Goal: Information Seeking & Learning: Learn about a topic

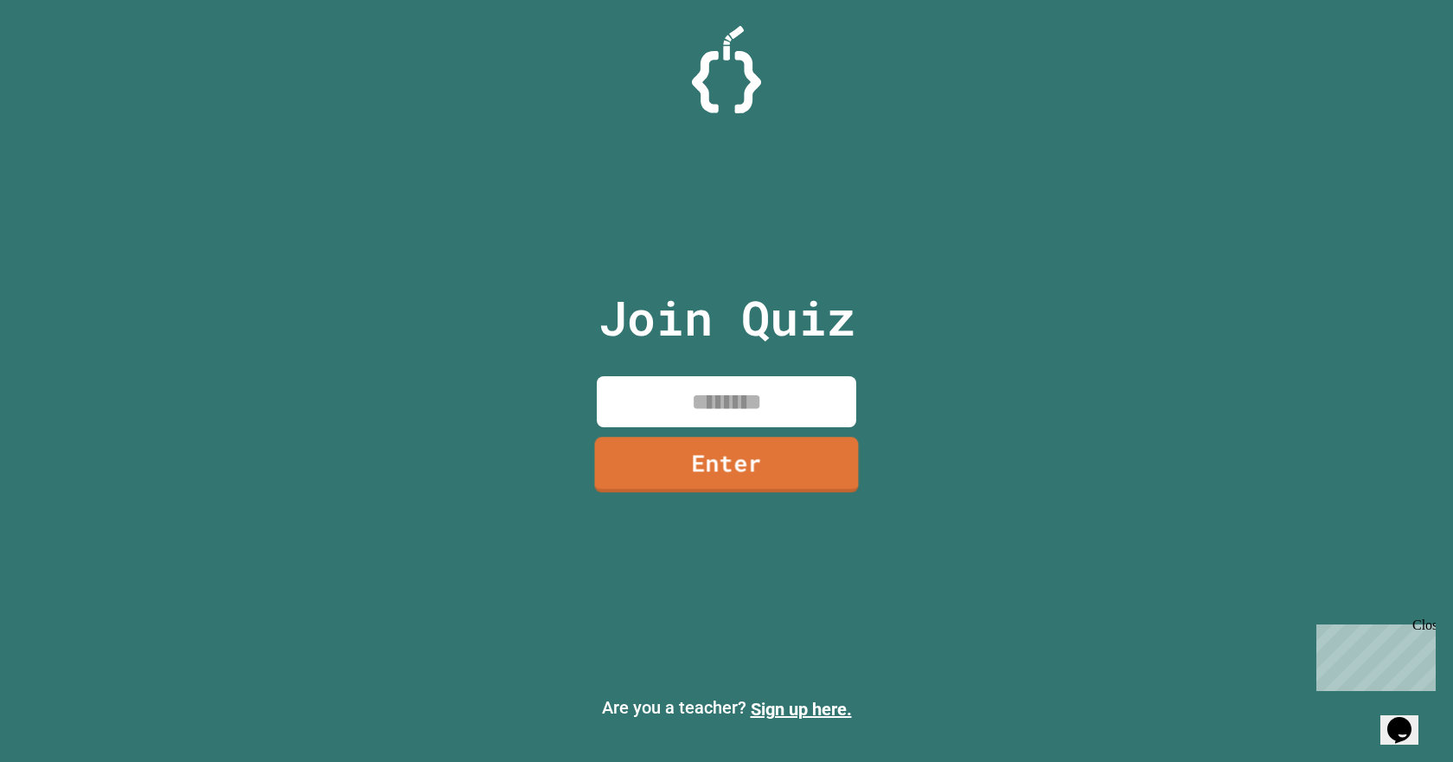
click at [708, 386] on input at bounding box center [726, 401] width 259 height 51
type input "********"
click at [782, 479] on link "Enter" at bounding box center [727, 462] width 252 height 57
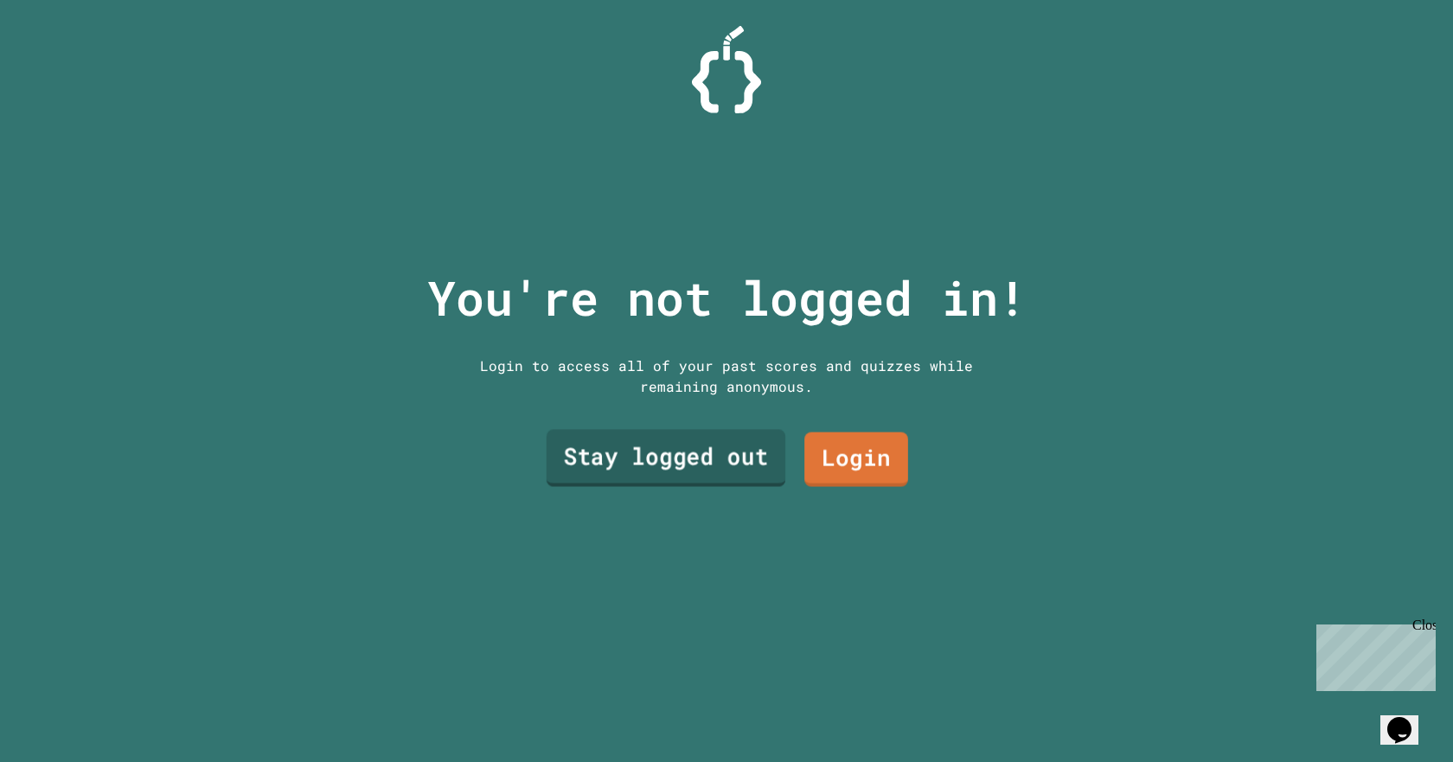
click at [707, 447] on link "Stay logged out" at bounding box center [666, 458] width 239 height 57
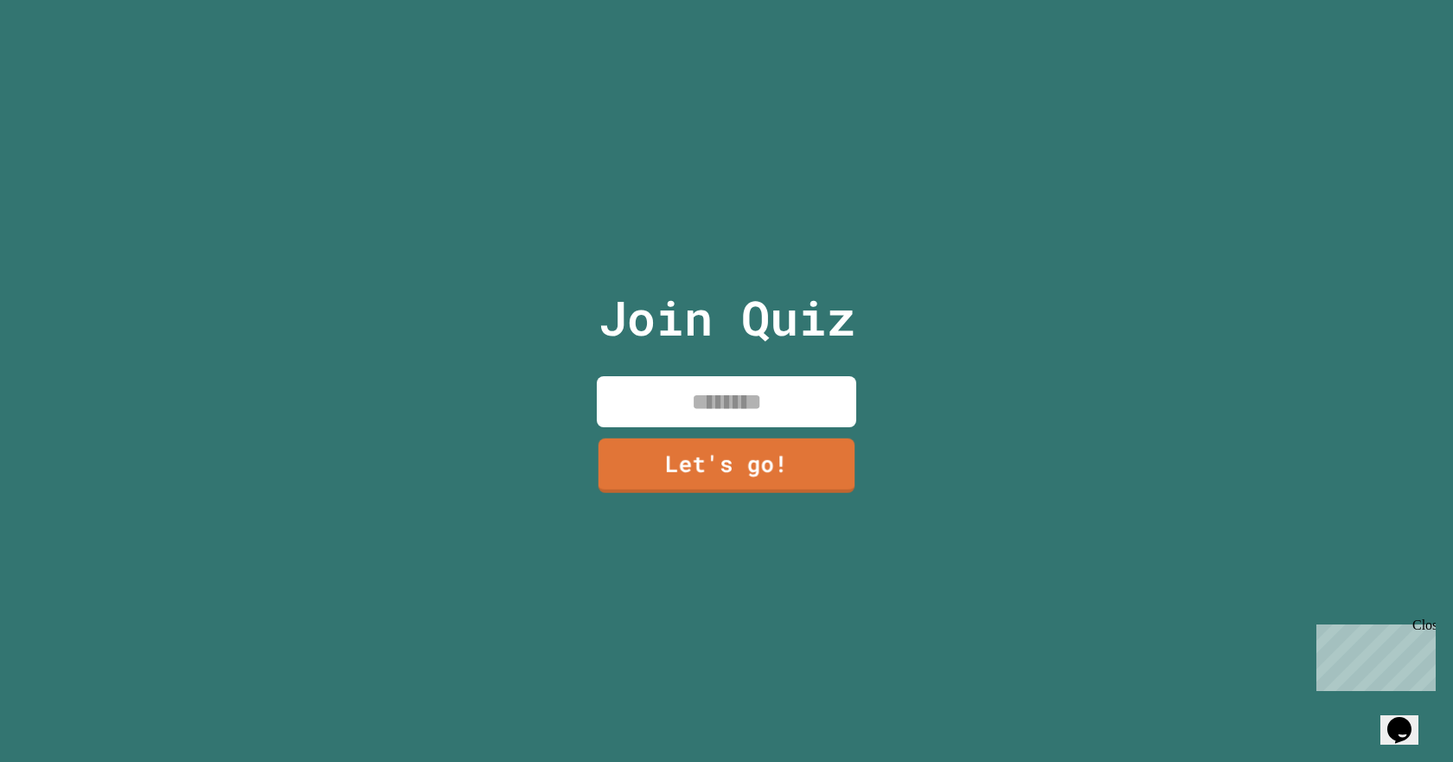
click at [717, 404] on input at bounding box center [726, 401] width 259 height 51
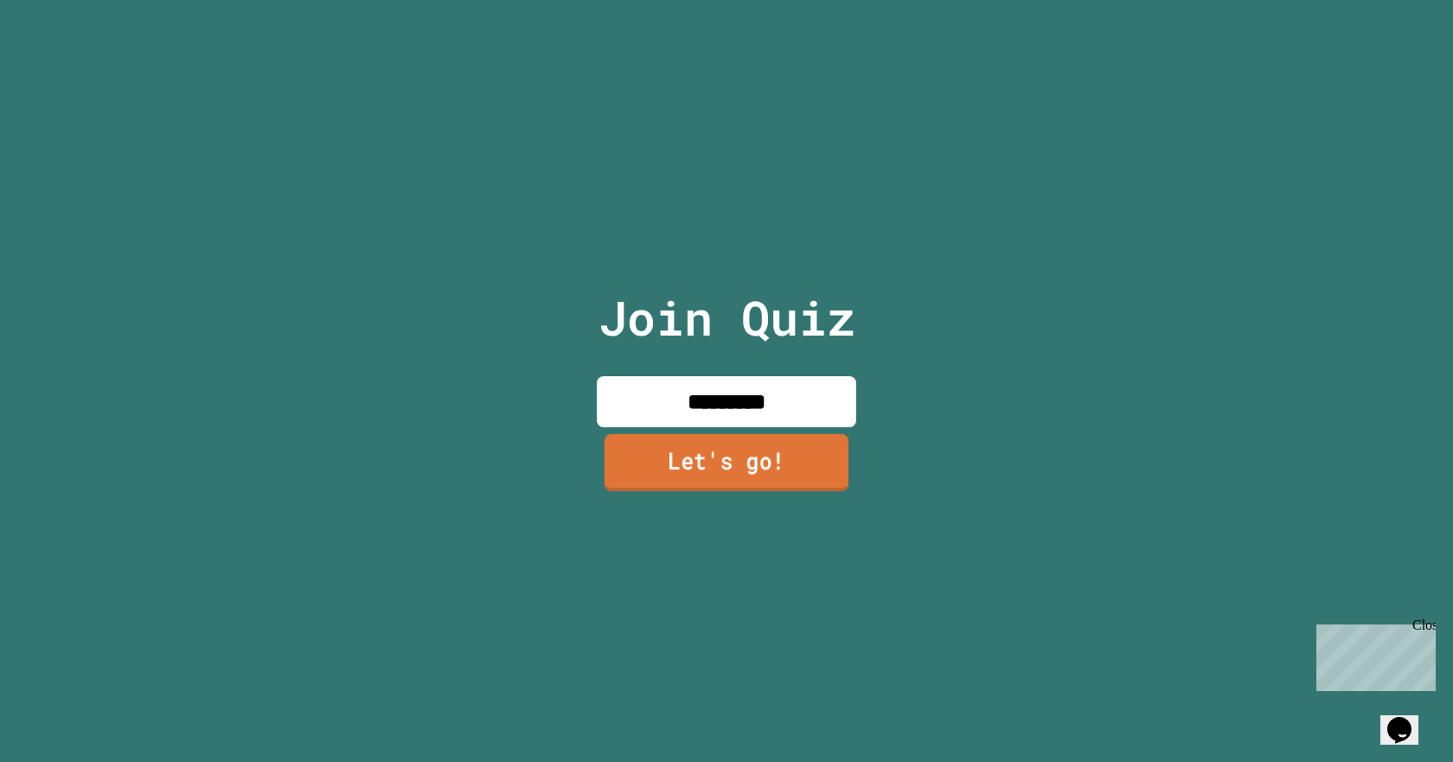
type input "*********"
click at [645, 457] on link "Let's go!" at bounding box center [726, 462] width 244 height 57
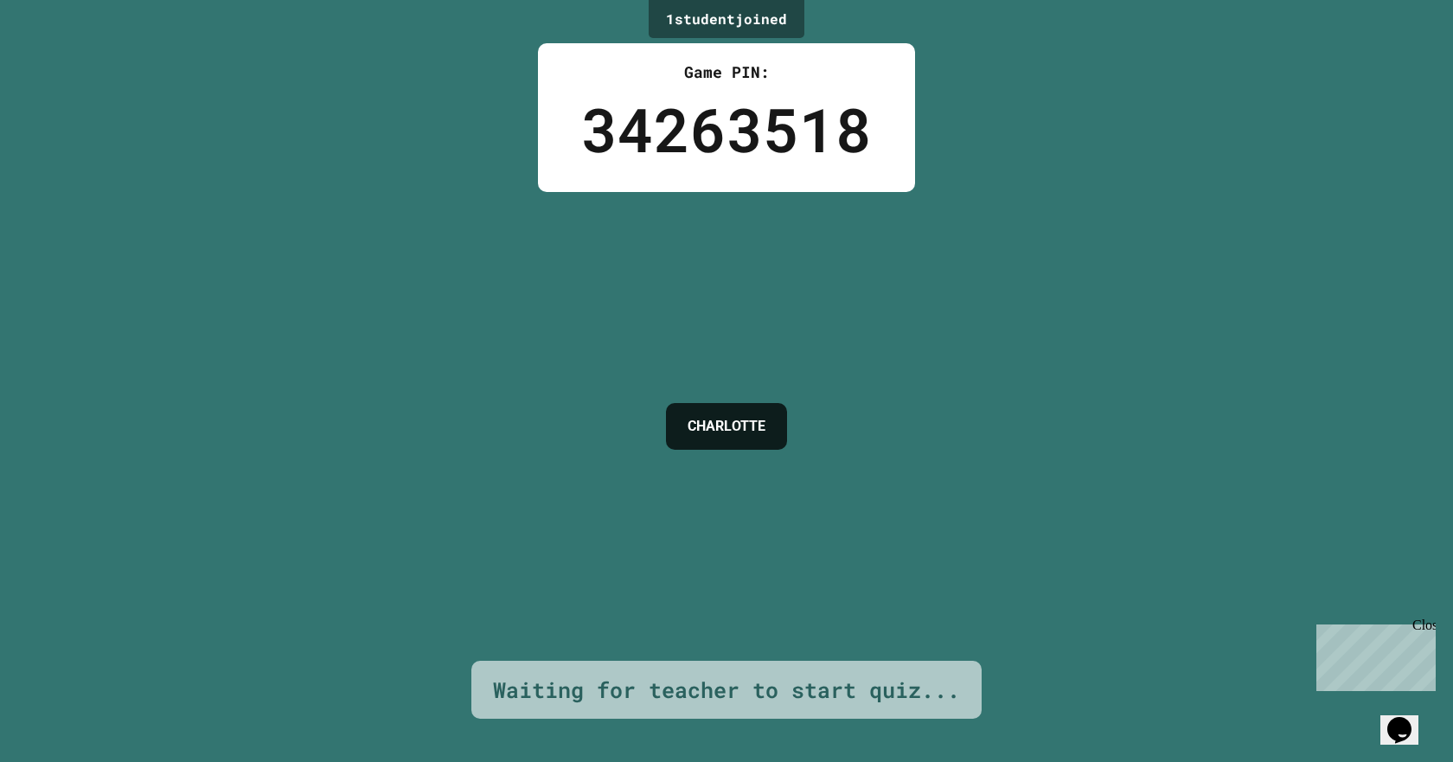
click at [1406, 724] on icon "Opens Chat This icon Opens the chat window." at bounding box center [1399, 730] width 28 height 28
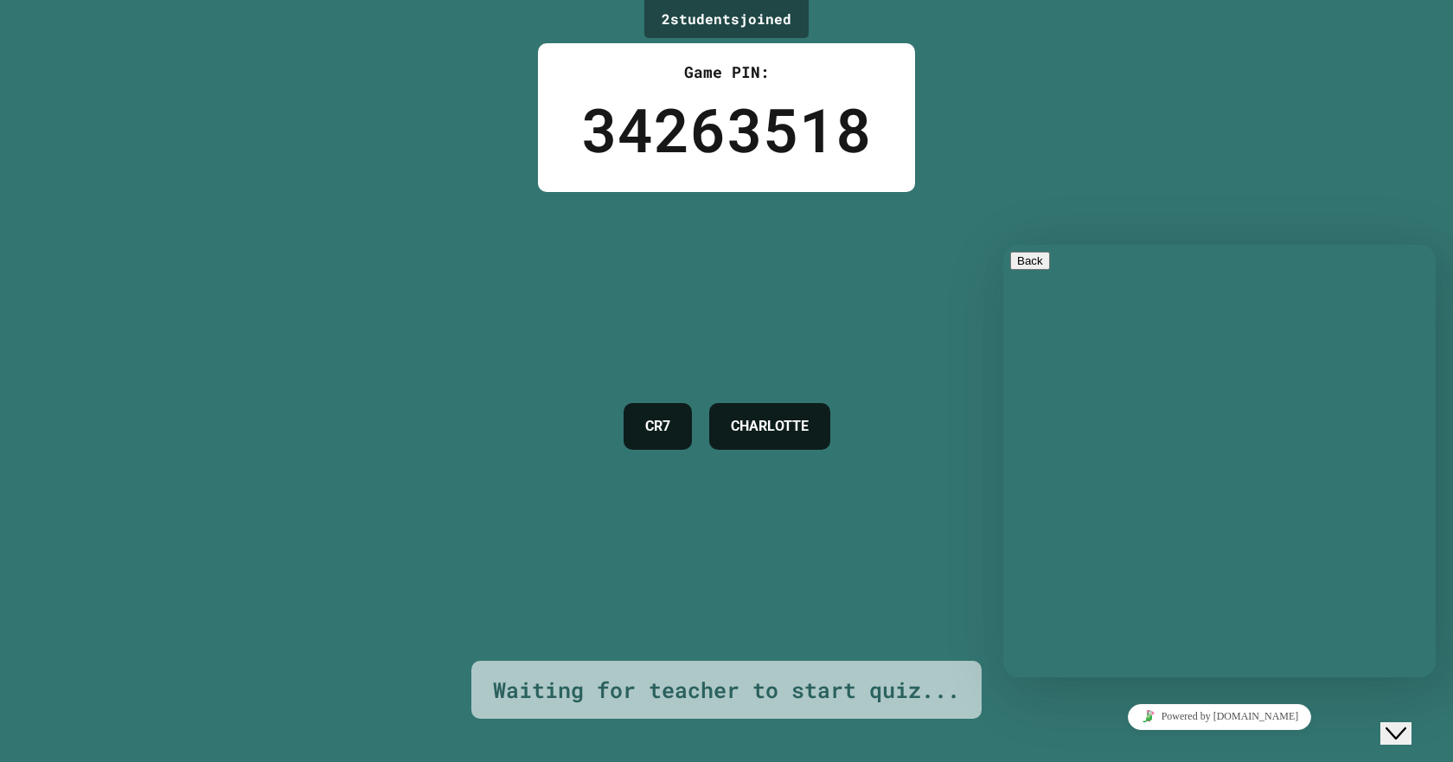
click at [911, 495] on div "2 student s joined Game PIN: 34263518 CR7 [PERSON_NAME] Waiting for teacher to …" at bounding box center [726, 381] width 1453 height 762
click at [997, 695] on div "2 student s joined Game PIN: 34263518 CR7 [PERSON_NAME] Waiting for teacher to …" at bounding box center [726, 381] width 1453 height 762
click at [1406, 727] on icon "Chat widget" at bounding box center [1395, 733] width 21 height 12
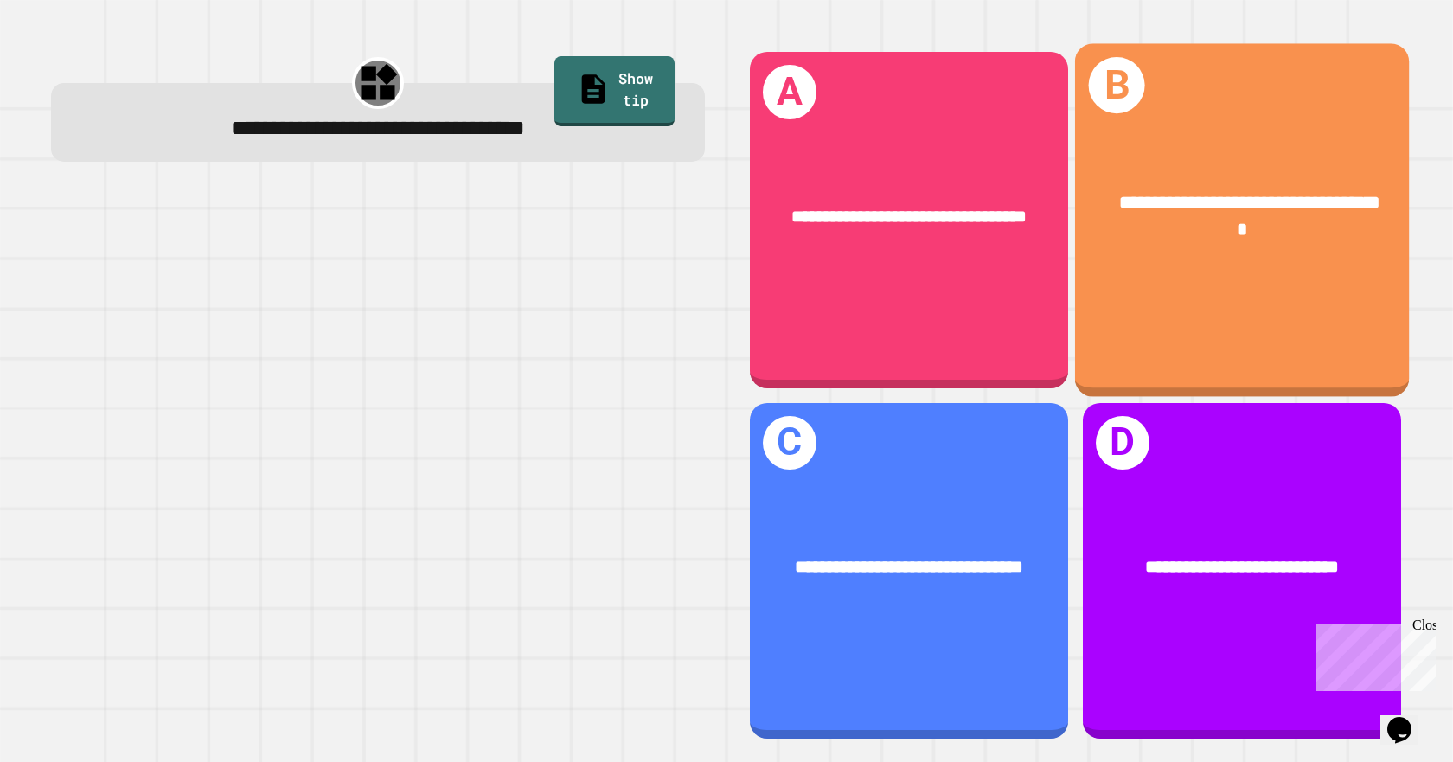
click at [1163, 246] on div "**********" at bounding box center [1241, 215] width 334 height 128
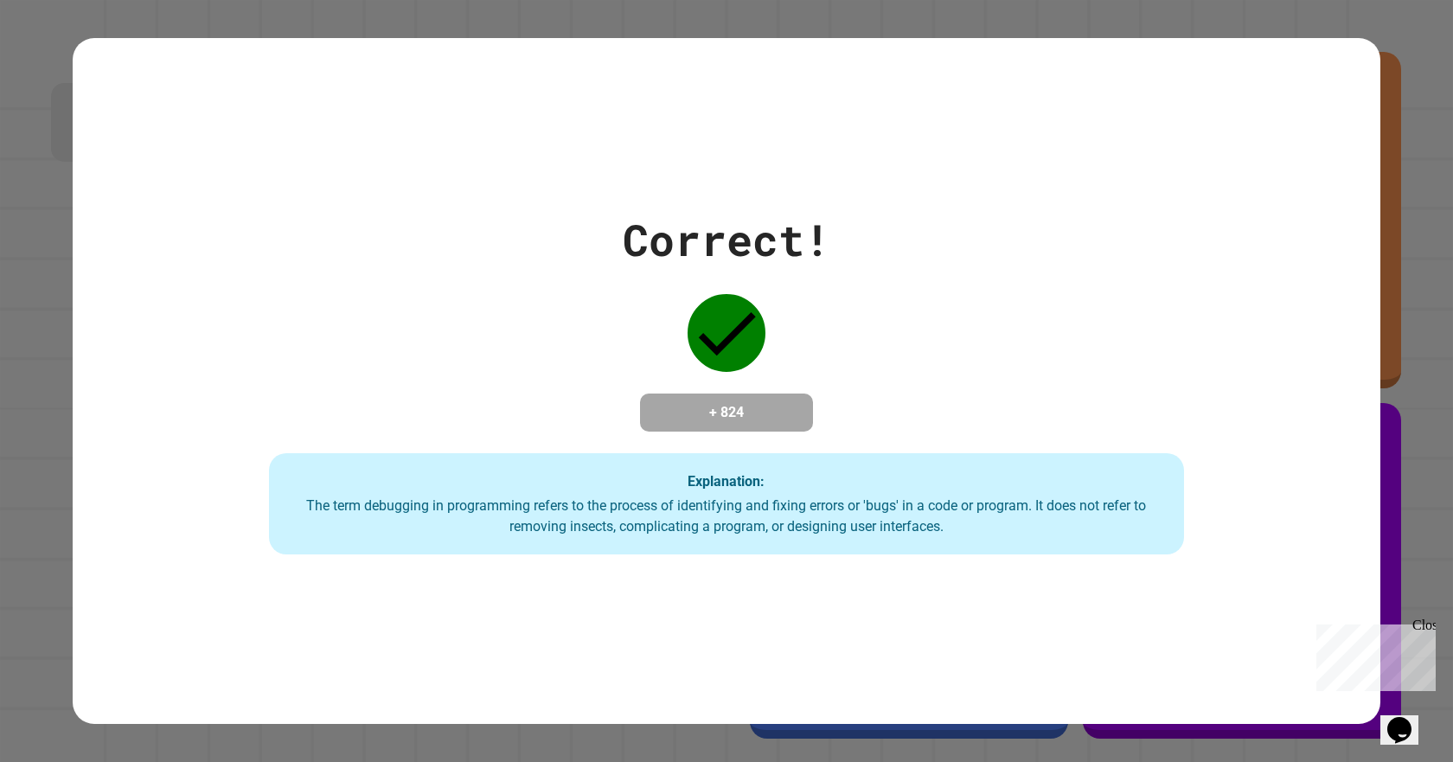
click at [794, 345] on div "Correct! + 824 Explanation: The term debugging in programming refers to the pro…" at bounding box center [727, 382] width 1308 height 348
click at [1429, 623] on div "Close" at bounding box center [1423, 628] width 22 height 22
click at [735, 451] on div "Correct! + 824 Explanation: The term debugging in programming refers to the pro…" at bounding box center [727, 382] width 1308 height 348
click at [671, 426] on div "Correct! + 824 Explanation: The term debugging in programming refers to the pro…" at bounding box center [727, 382] width 1308 height 348
click at [713, 423] on h4 "+ 824" at bounding box center [726, 412] width 138 height 21
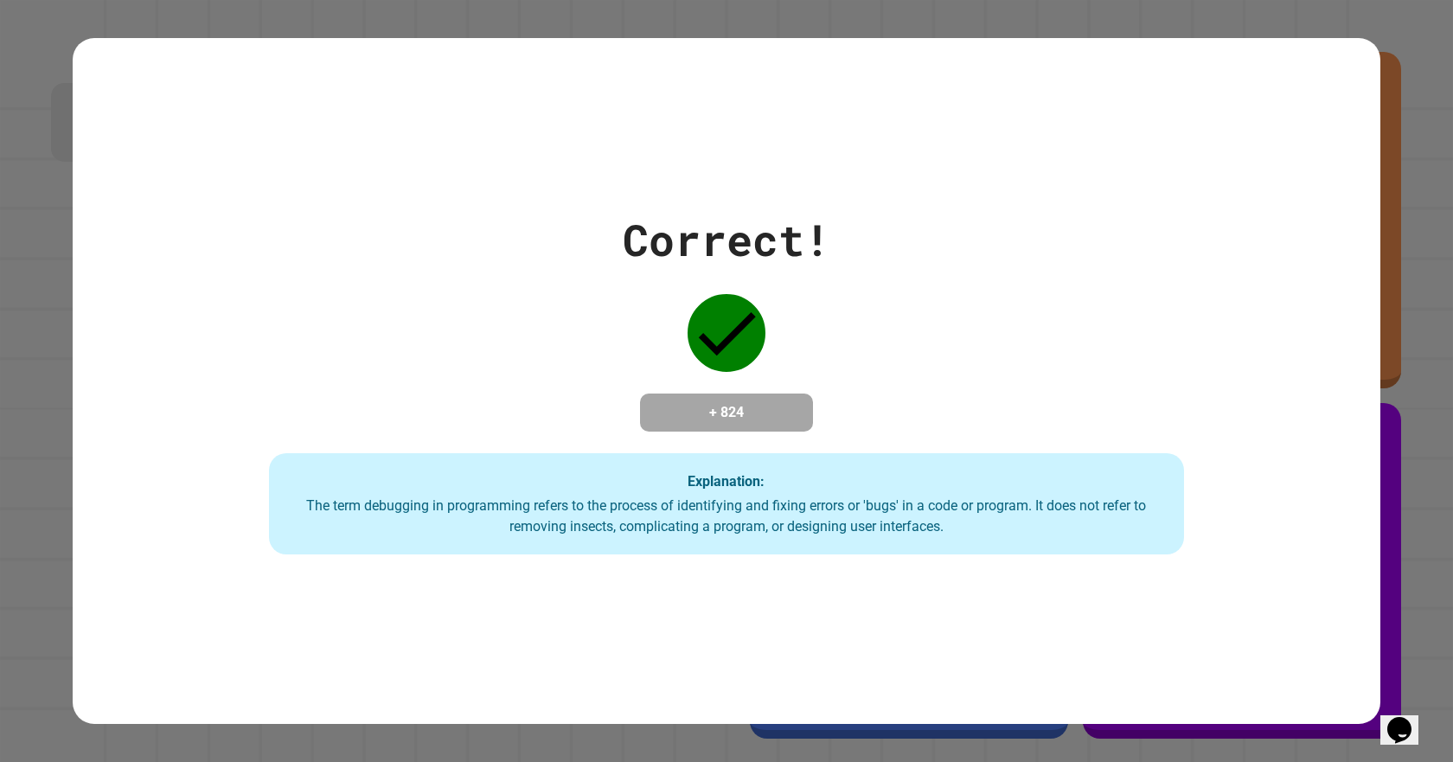
click at [721, 406] on h4 "+ 824" at bounding box center [726, 412] width 138 height 21
click at [668, 409] on h4 "+ 824" at bounding box center [726, 412] width 138 height 21
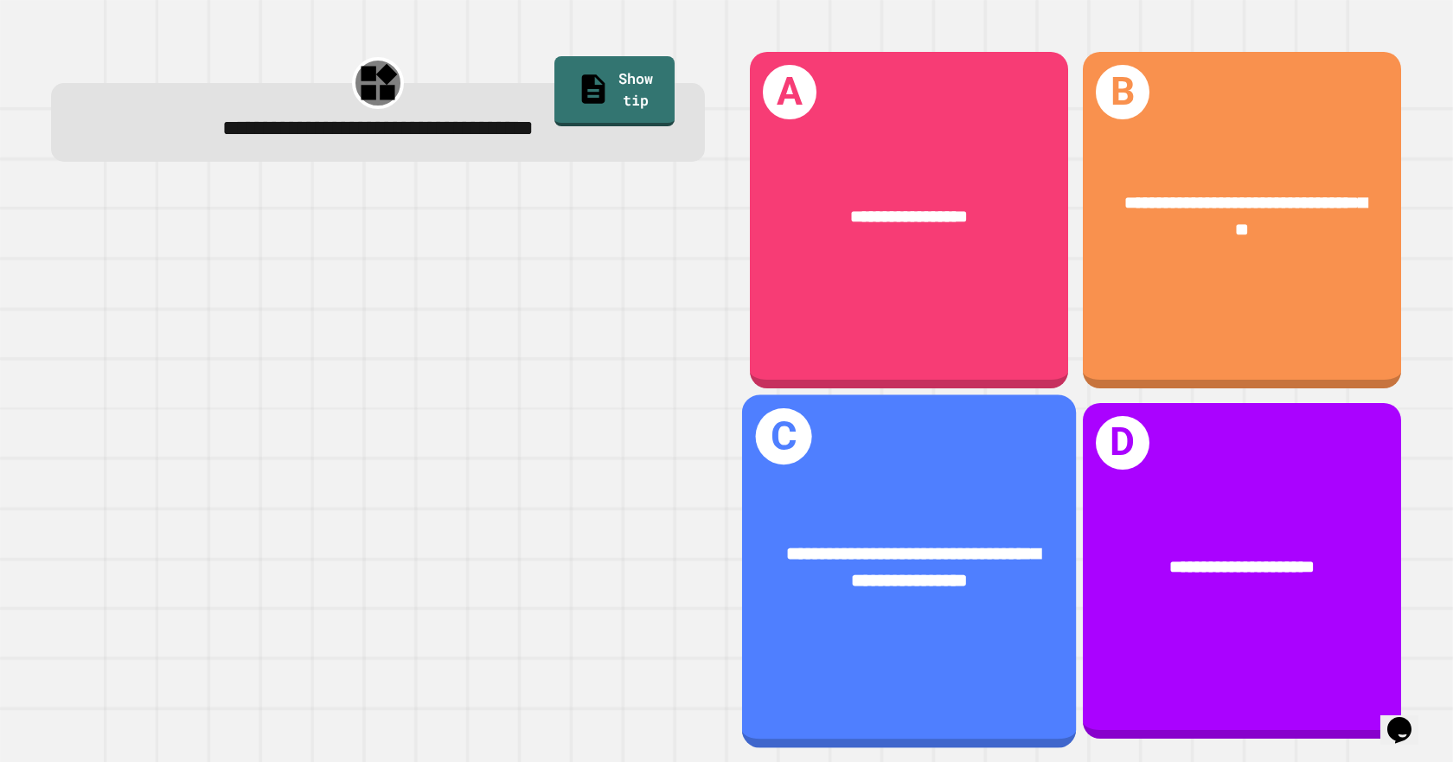
click at [879, 412] on div "**********" at bounding box center [909, 570] width 334 height 353
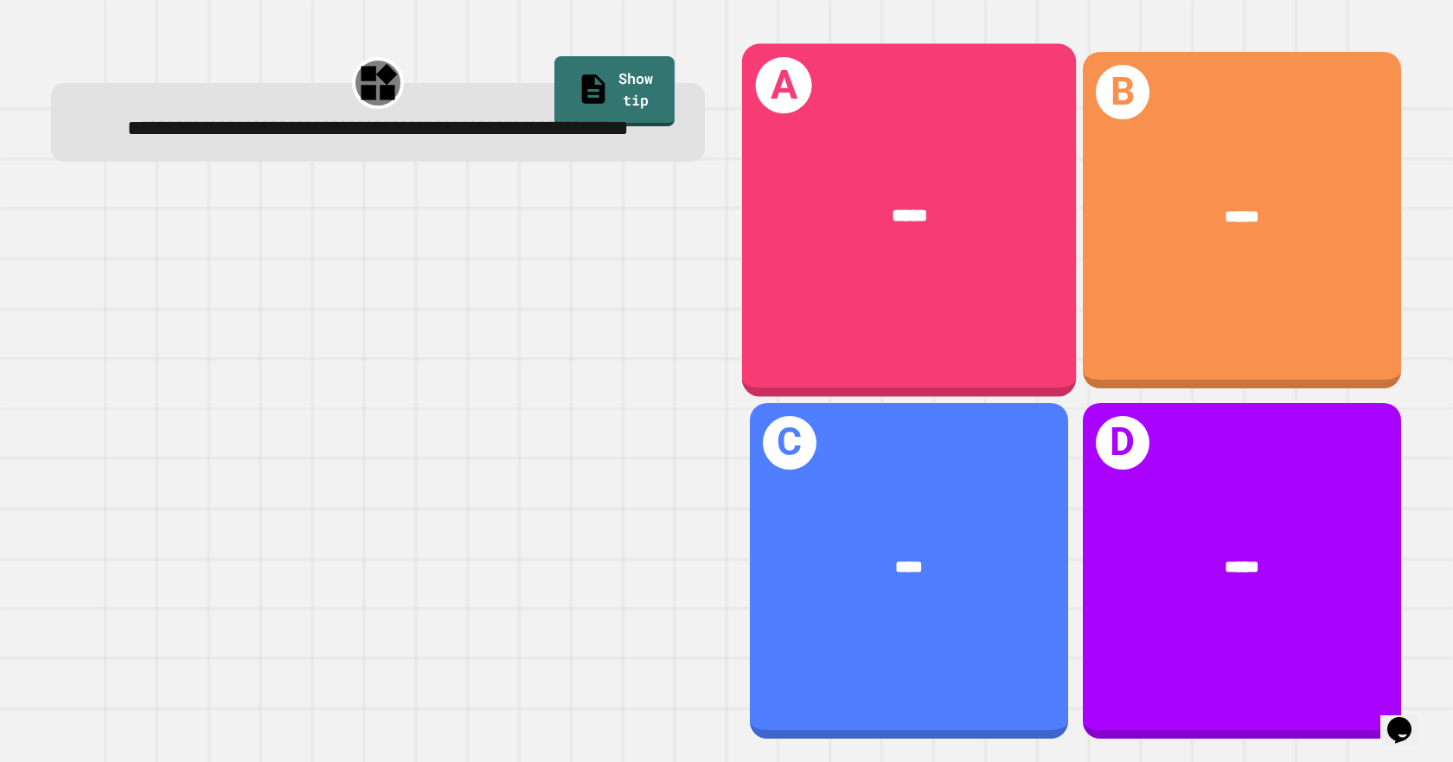
click at [815, 290] on div "A *****" at bounding box center [909, 220] width 334 height 353
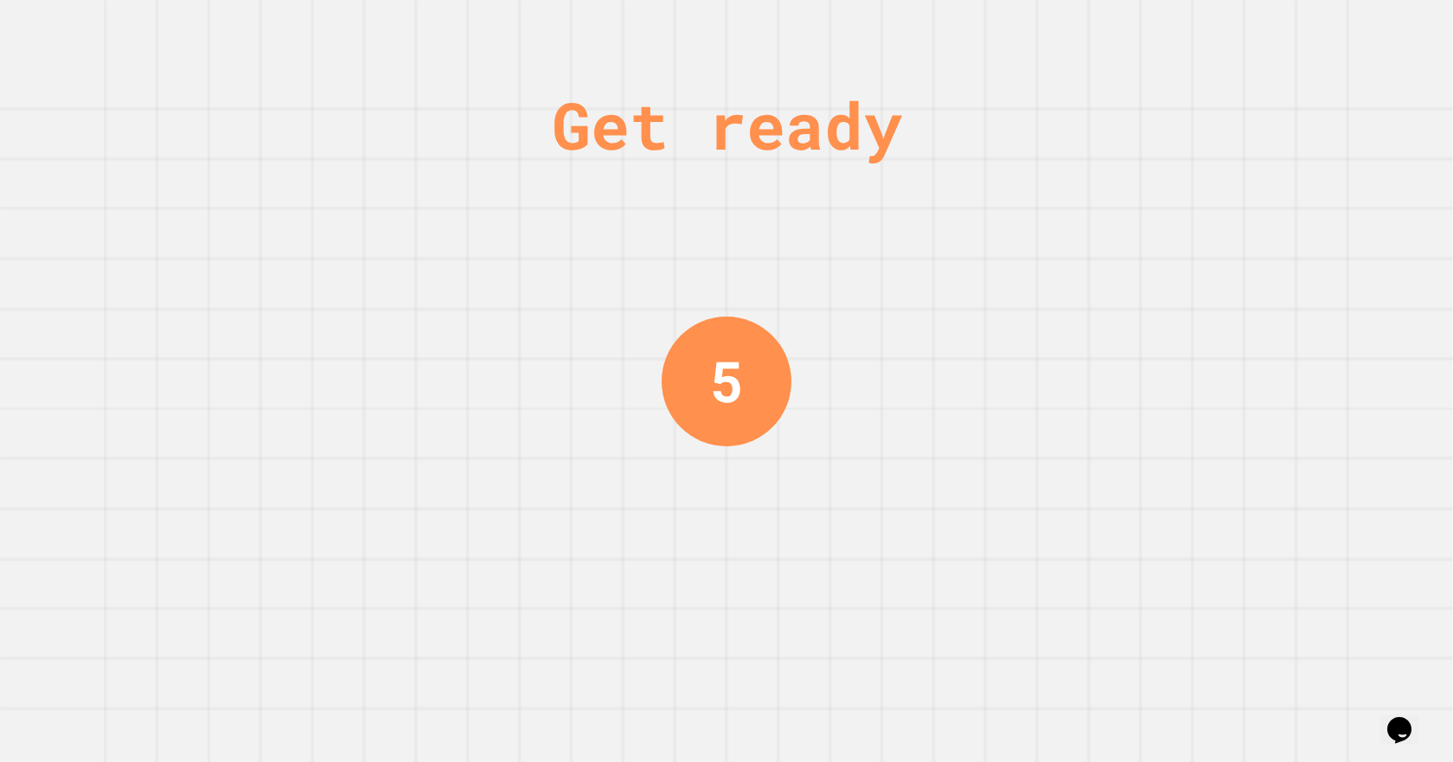
drag, startPoint x: 718, startPoint y: 319, endPoint x: 707, endPoint y: 329, distance: 14.7
click at [720, 323] on div "5" at bounding box center [727, 382] width 130 height 130
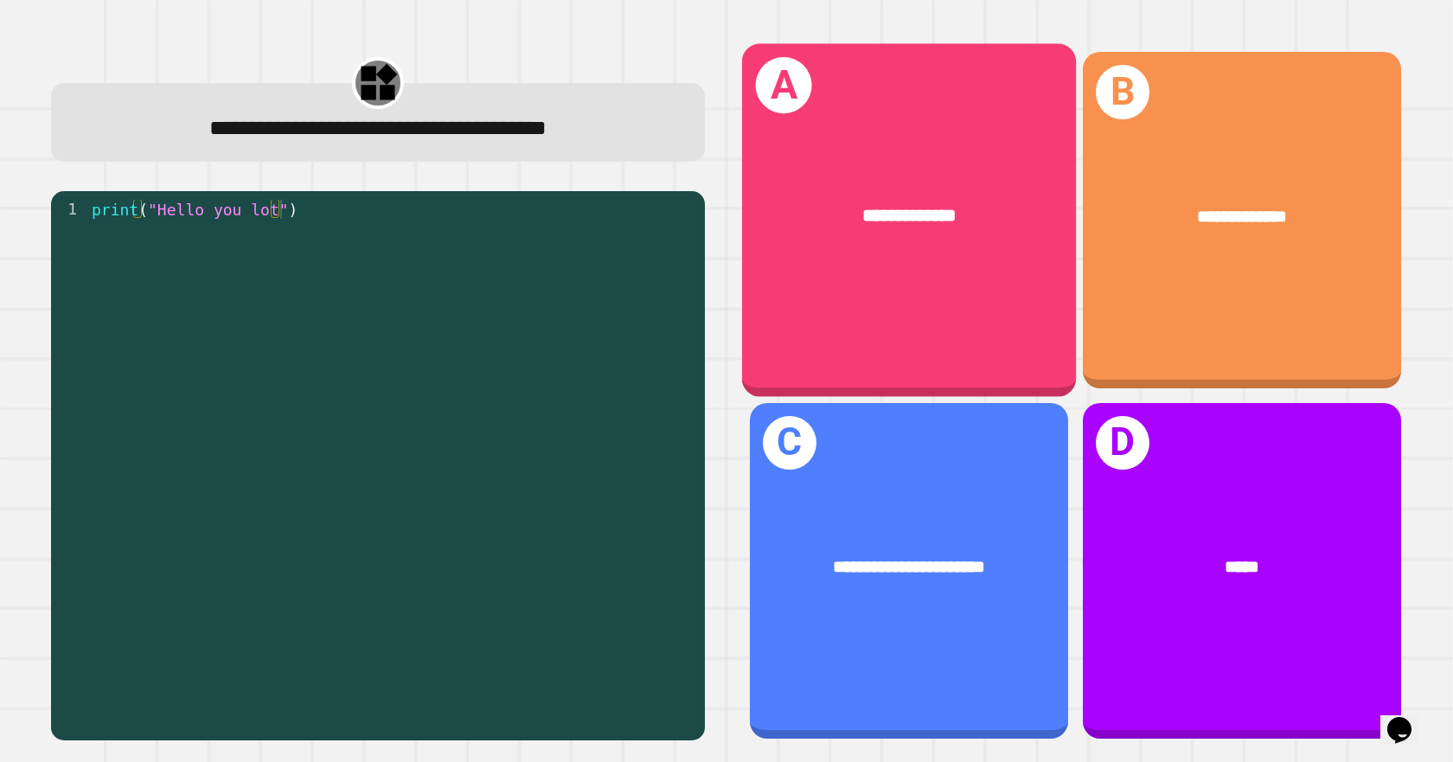
click at [911, 272] on div "**********" at bounding box center [909, 220] width 334 height 353
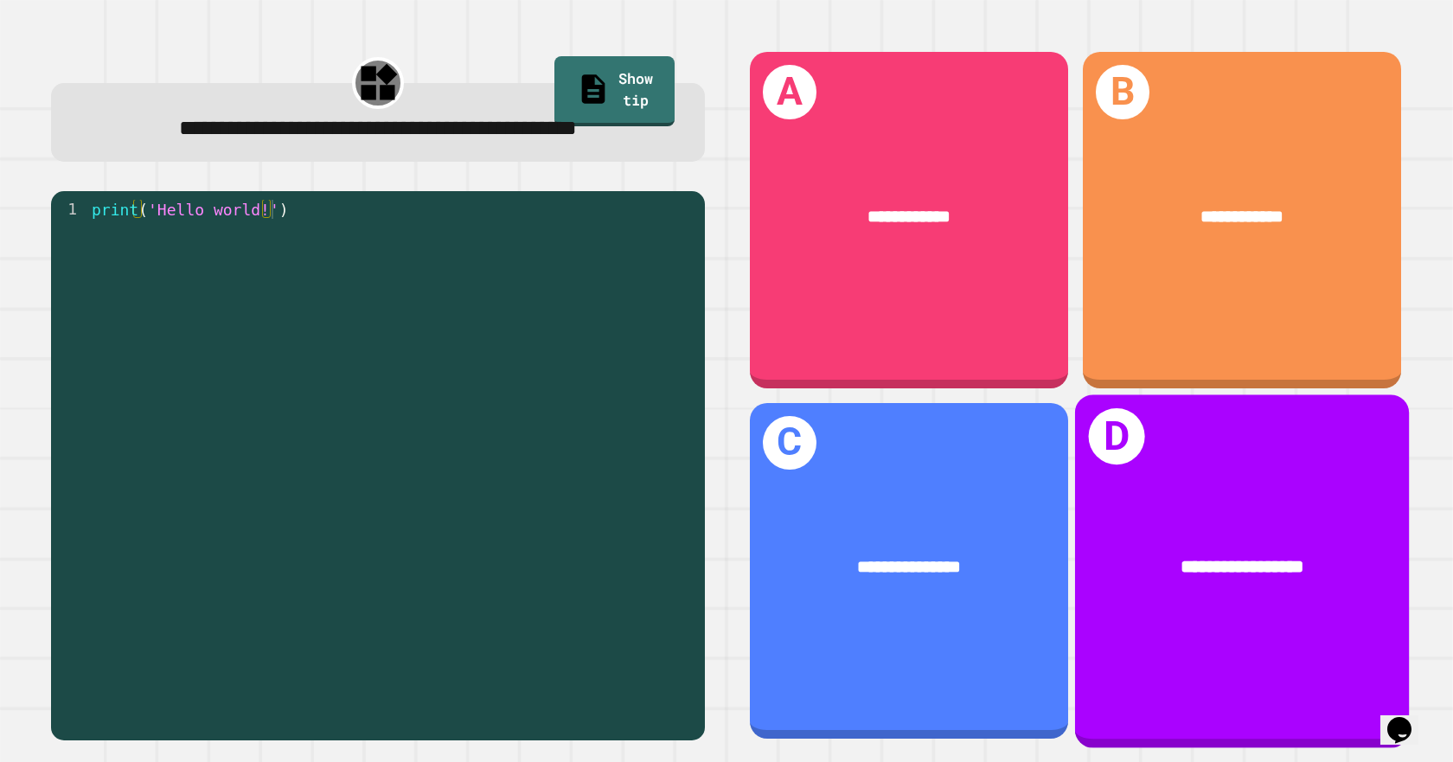
click at [1158, 516] on div "**********" at bounding box center [1241, 566] width 334 height 100
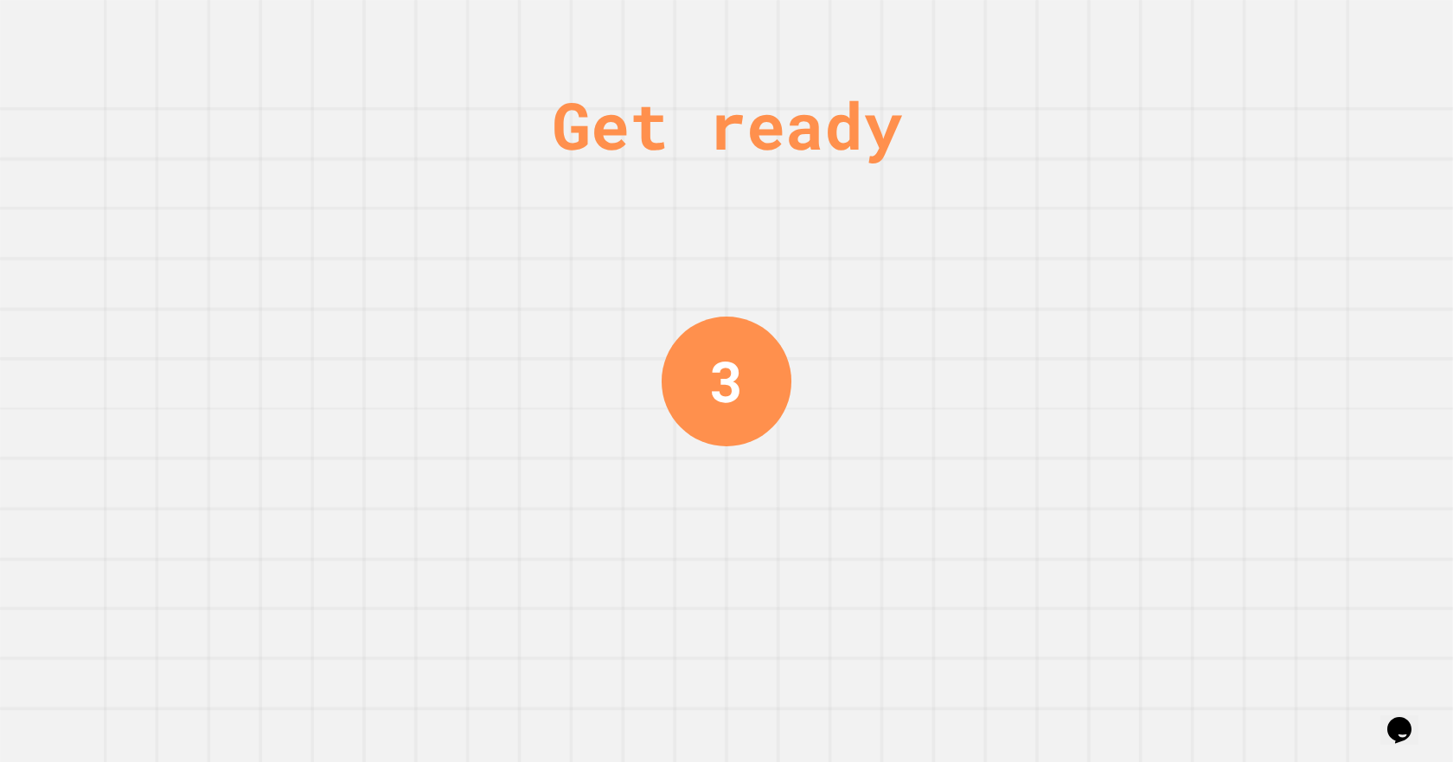
drag, startPoint x: 660, startPoint y: 361, endPoint x: 695, endPoint y: 355, distance: 36.0
click at [672, 365] on div "3" at bounding box center [727, 381] width 130 height 130
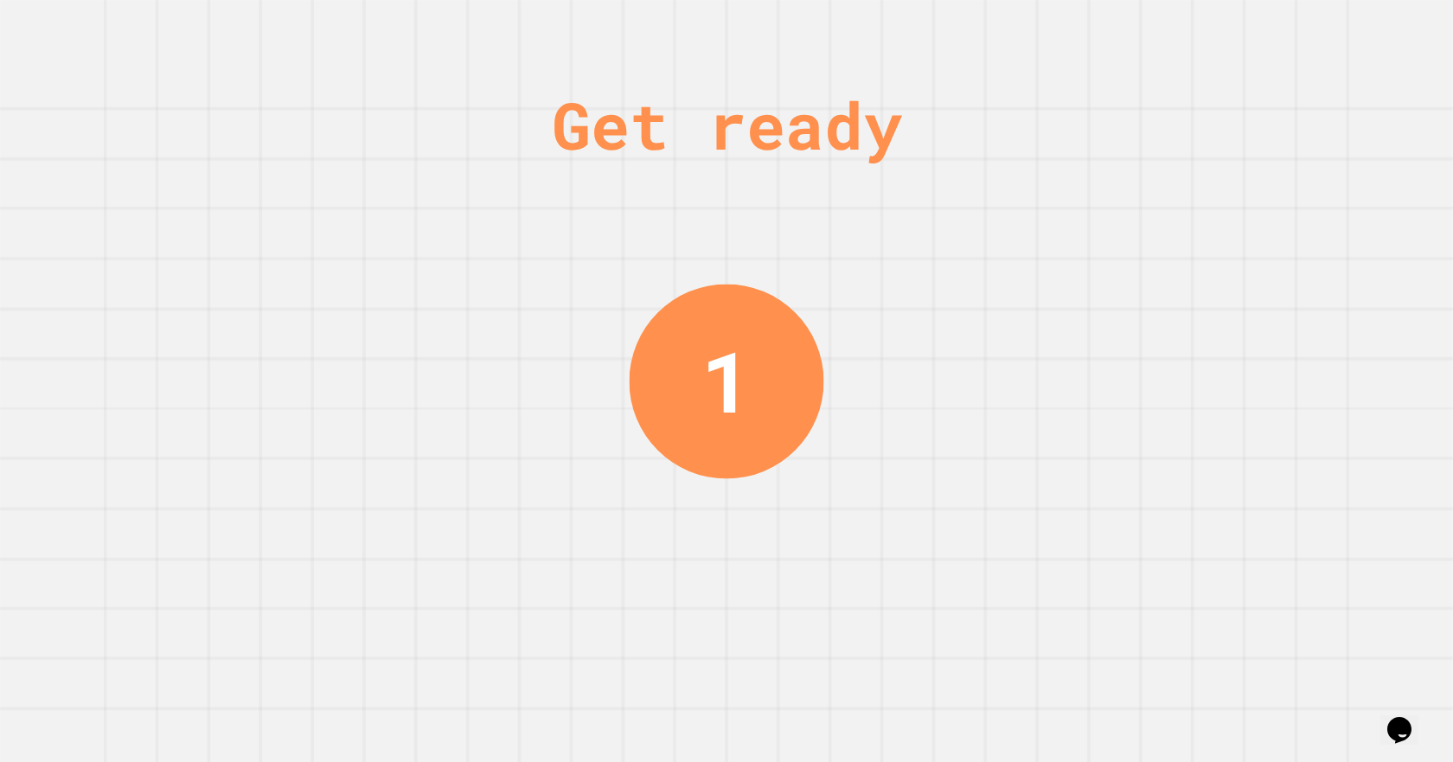
click at [675, 195] on div "Get ready 1" at bounding box center [727, 381] width 130 height 762
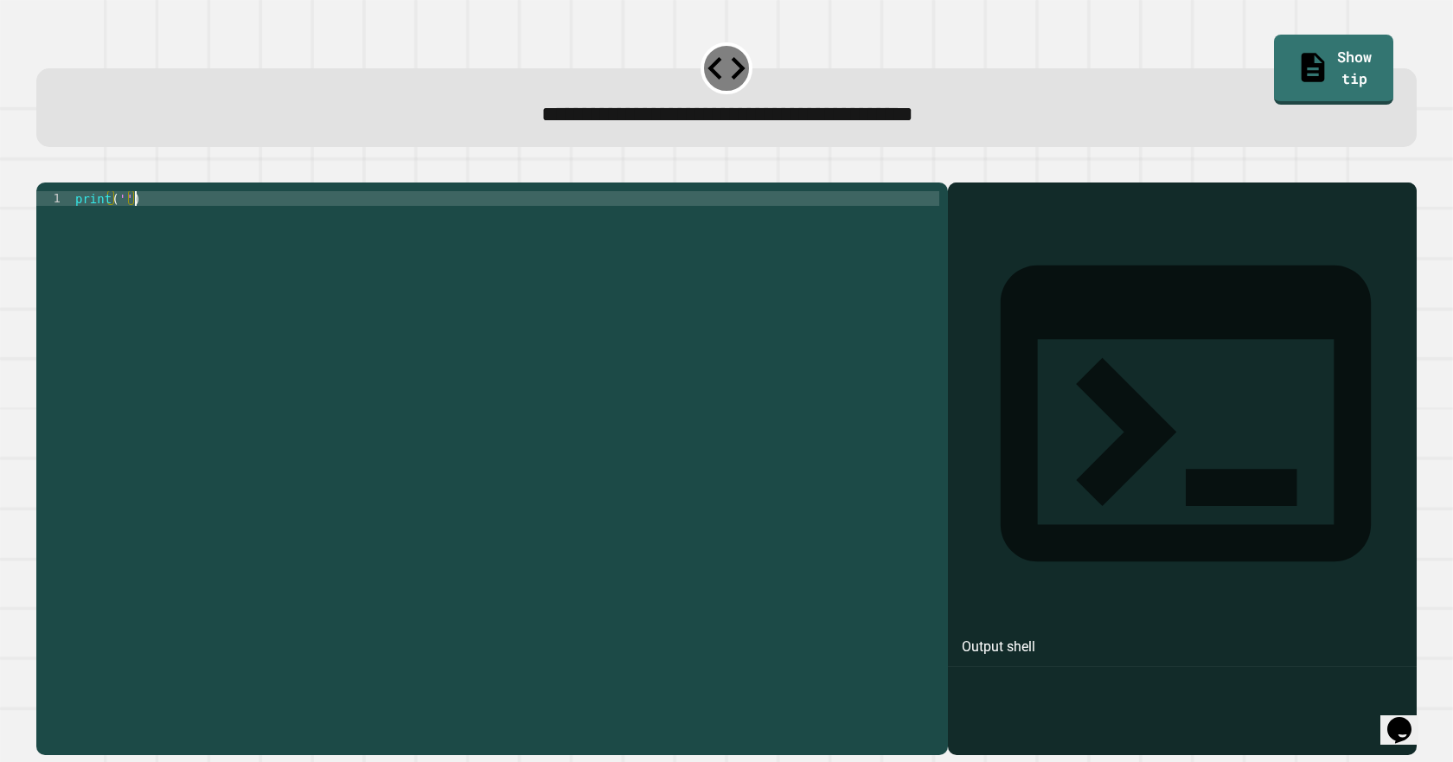
click at [455, 272] on div "print ( '' )" at bounding box center [505, 448] width 867 height 515
click at [116, 225] on div "print ( '' )" at bounding box center [505, 448] width 867 height 515
click at [122, 234] on div "print ( '' )" at bounding box center [505, 448] width 867 height 515
click at [112, 223] on div "print ( '' )" at bounding box center [505, 448] width 867 height 515
click at [120, 227] on div "print ( '' )" at bounding box center [505, 448] width 867 height 515
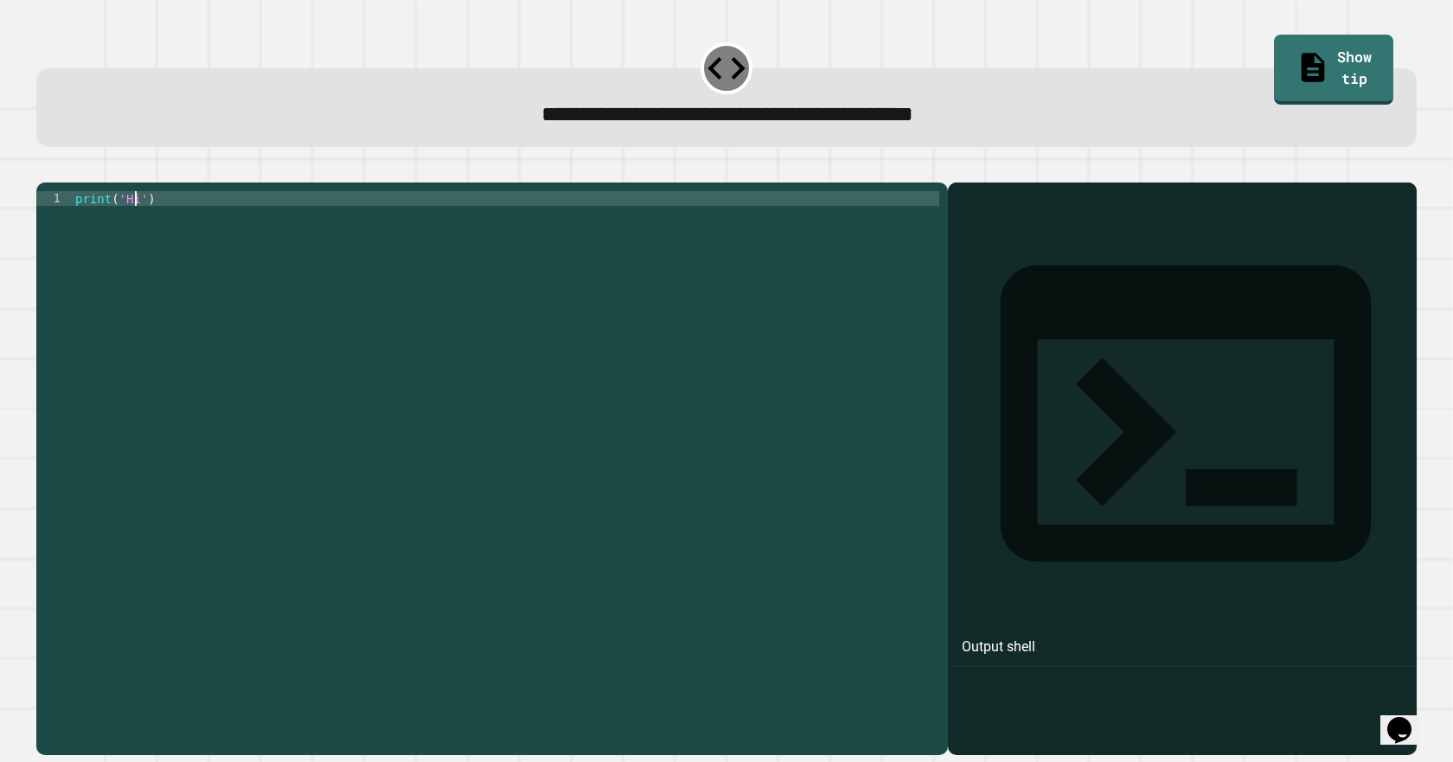
scroll to position [0, 4]
type textarea "**********"
click at [60, 185] on icon "button" at bounding box center [57, 179] width 10 height 12
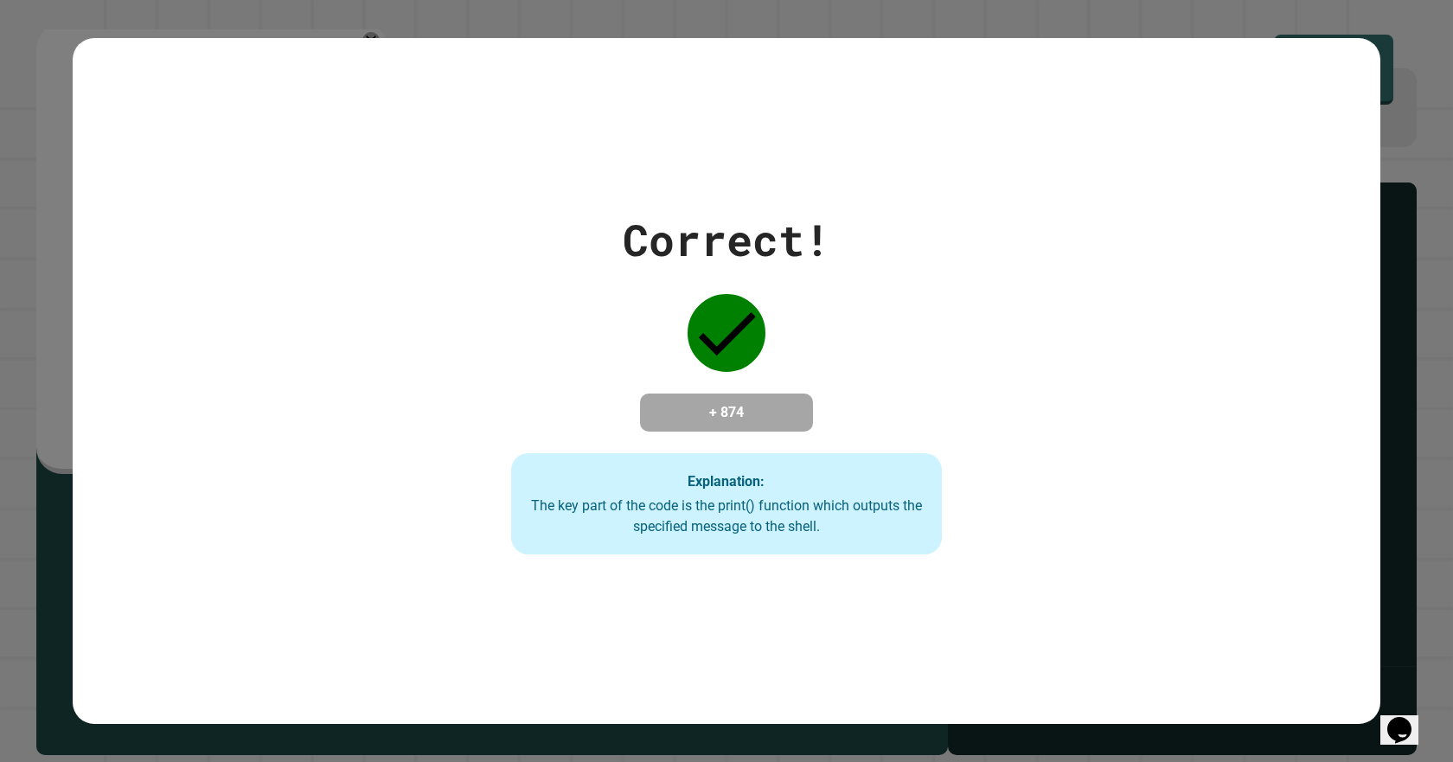
drag, startPoint x: 713, startPoint y: 291, endPoint x: 726, endPoint y: 292, distance: 13.1
click at [726, 305] on icon at bounding box center [727, 333] width 78 height 78
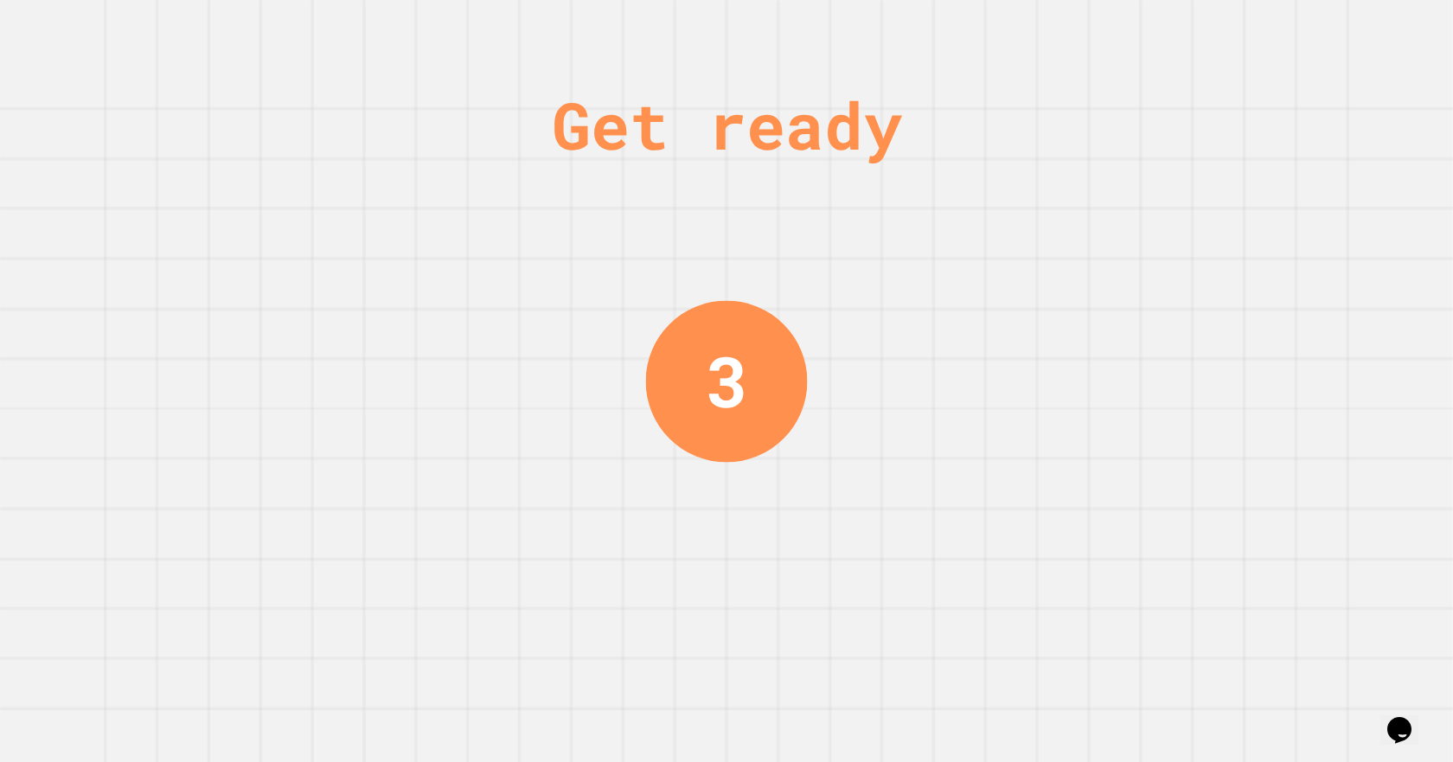
click at [746, 281] on div "Get ready 3" at bounding box center [727, 381] width 130 height 762
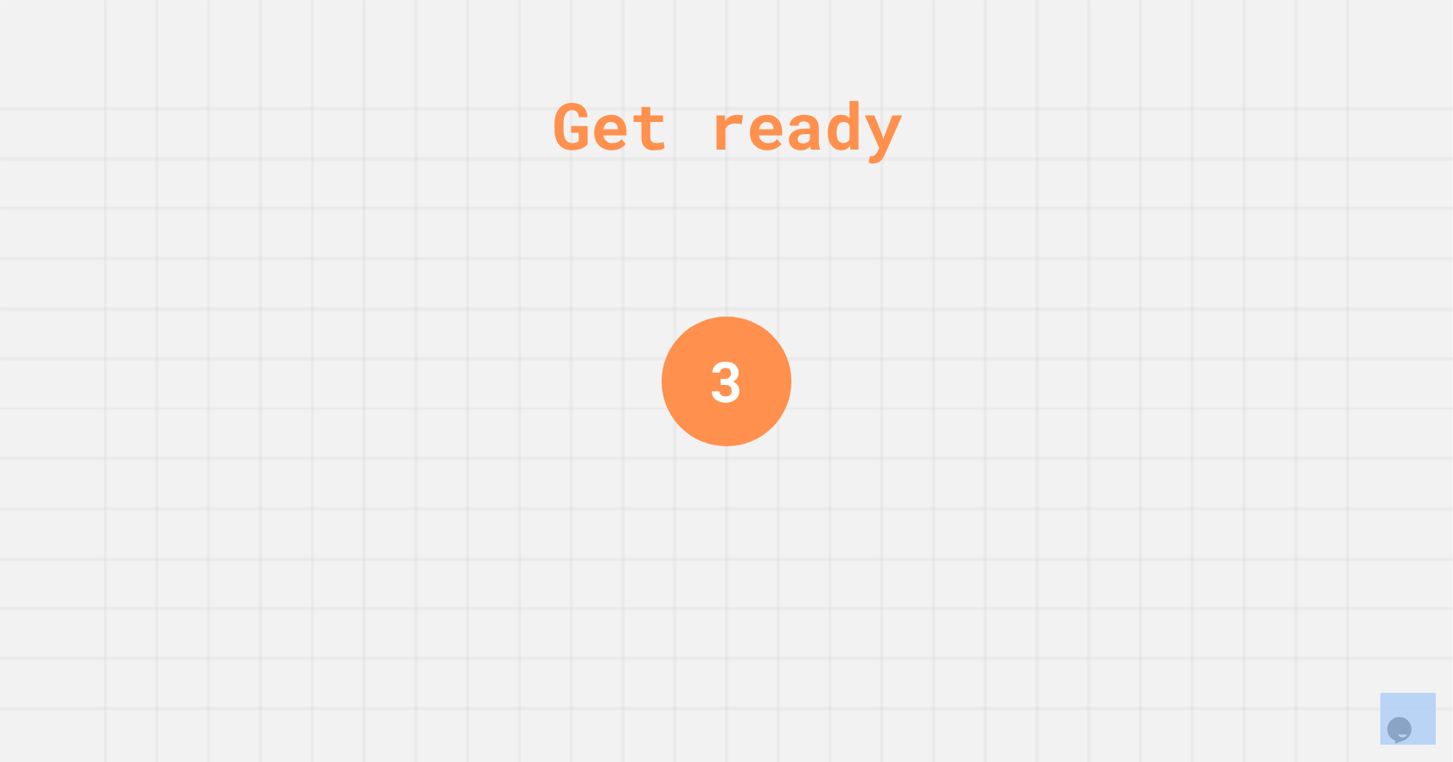
click at [747, 281] on div "Get ready 3" at bounding box center [727, 381] width 130 height 762
click at [742, 272] on div "Get ready 2" at bounding box center [727, 381] width 130 height 762
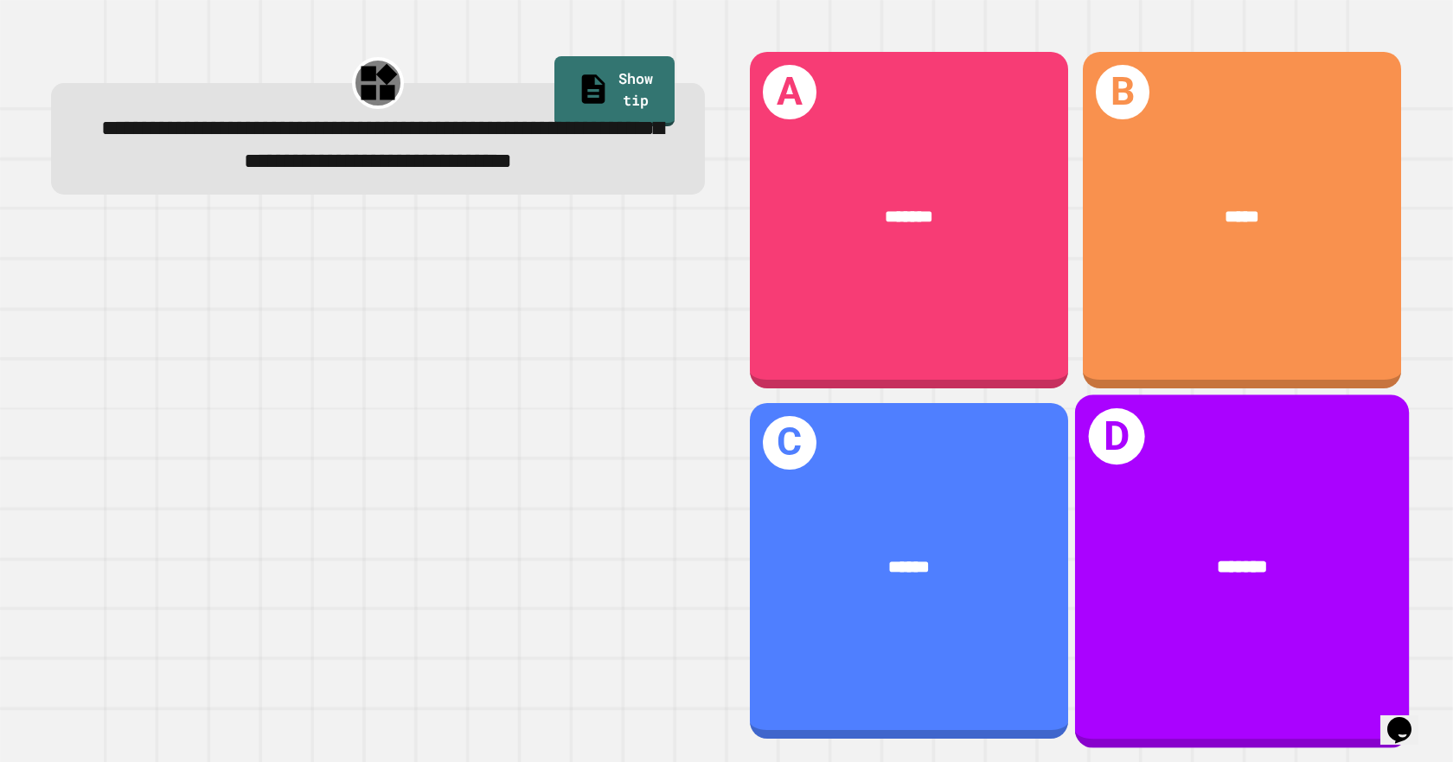
click at [1161, 553] on div "*******" at bounding box center [1242, 567] width 260 height 28
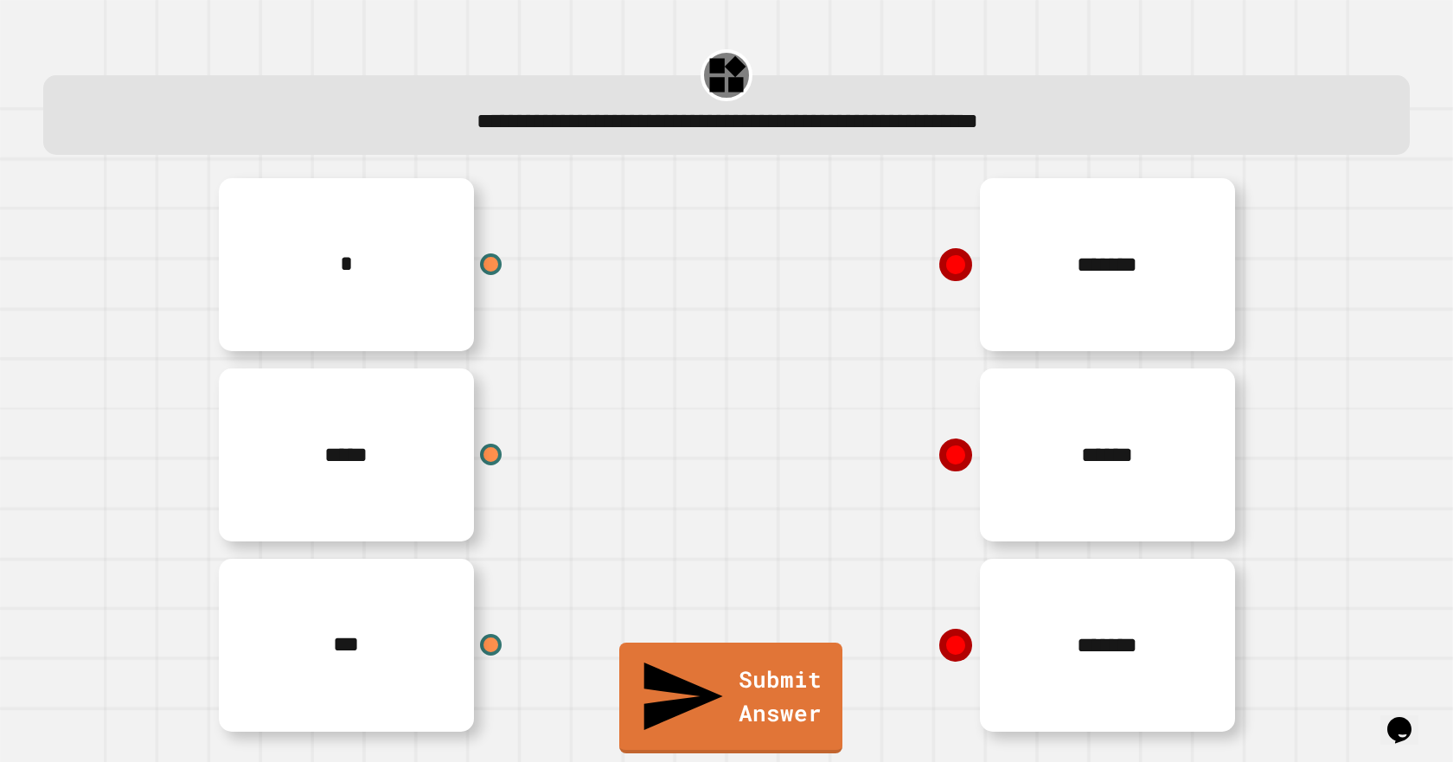
click at [387, 253] on div "*" at bounding box center [467, 264] width 519 height 190
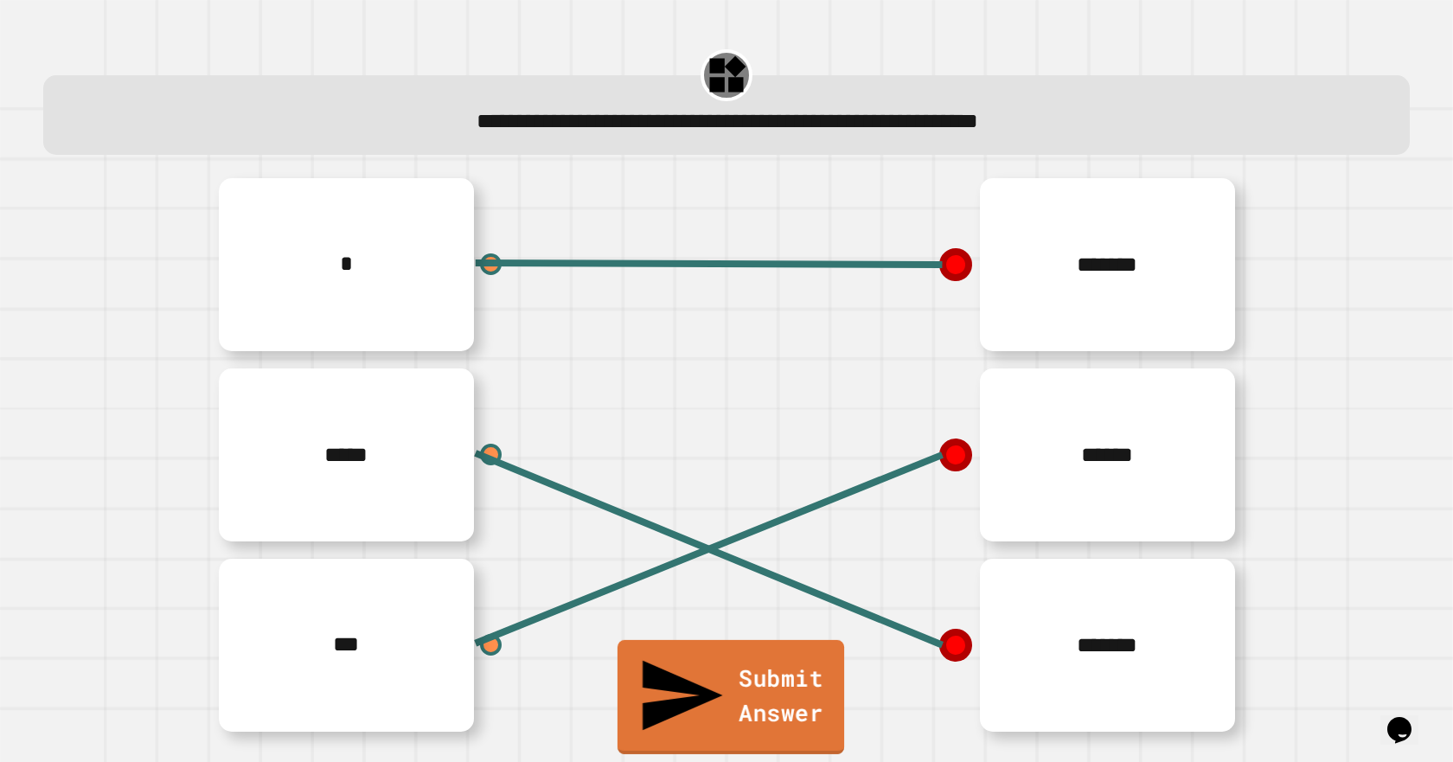
click at [760, 708] on link "Submit Answer" at bounding box center [730, 697] width 227 height 114
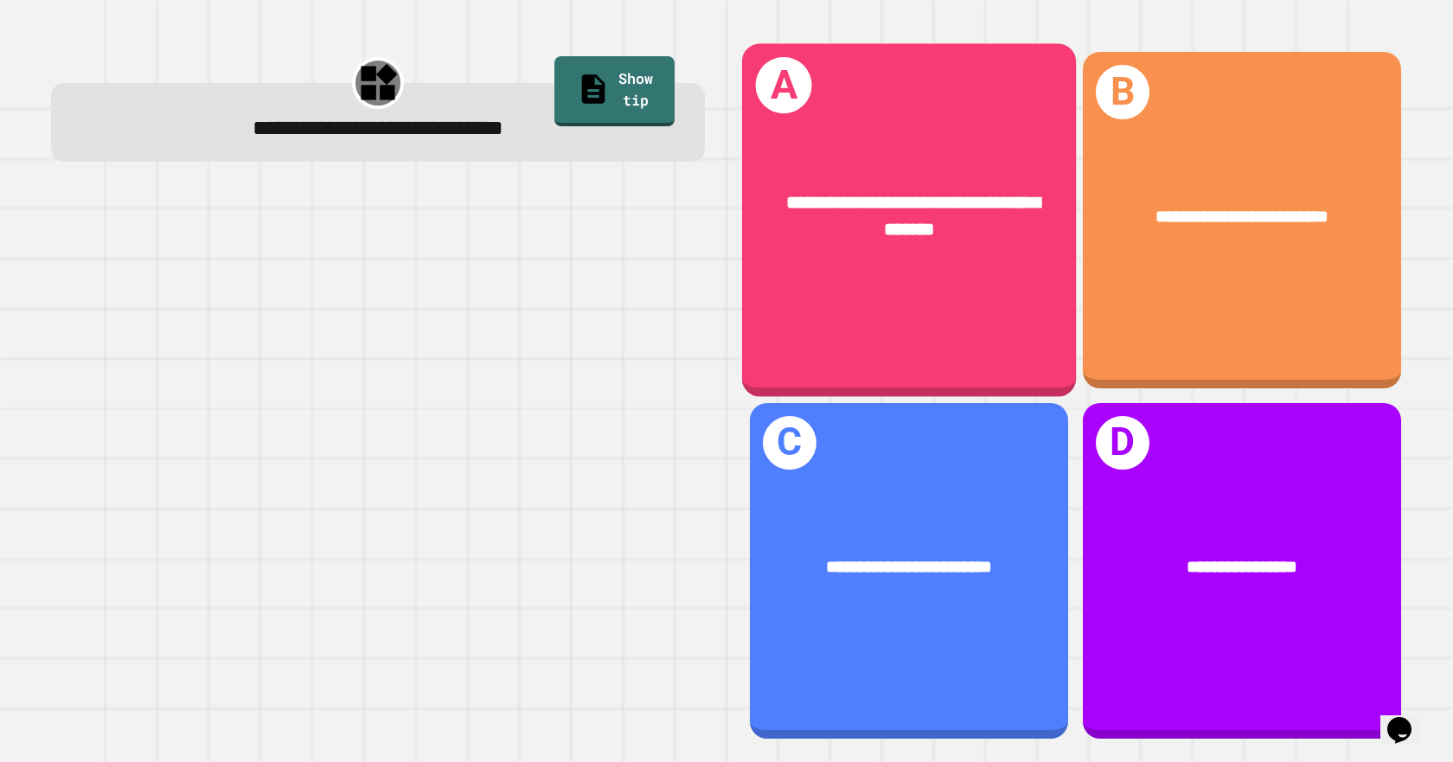
click at [979, 312] on div "**********" at bounding box center [909, 220] width 334 height 353
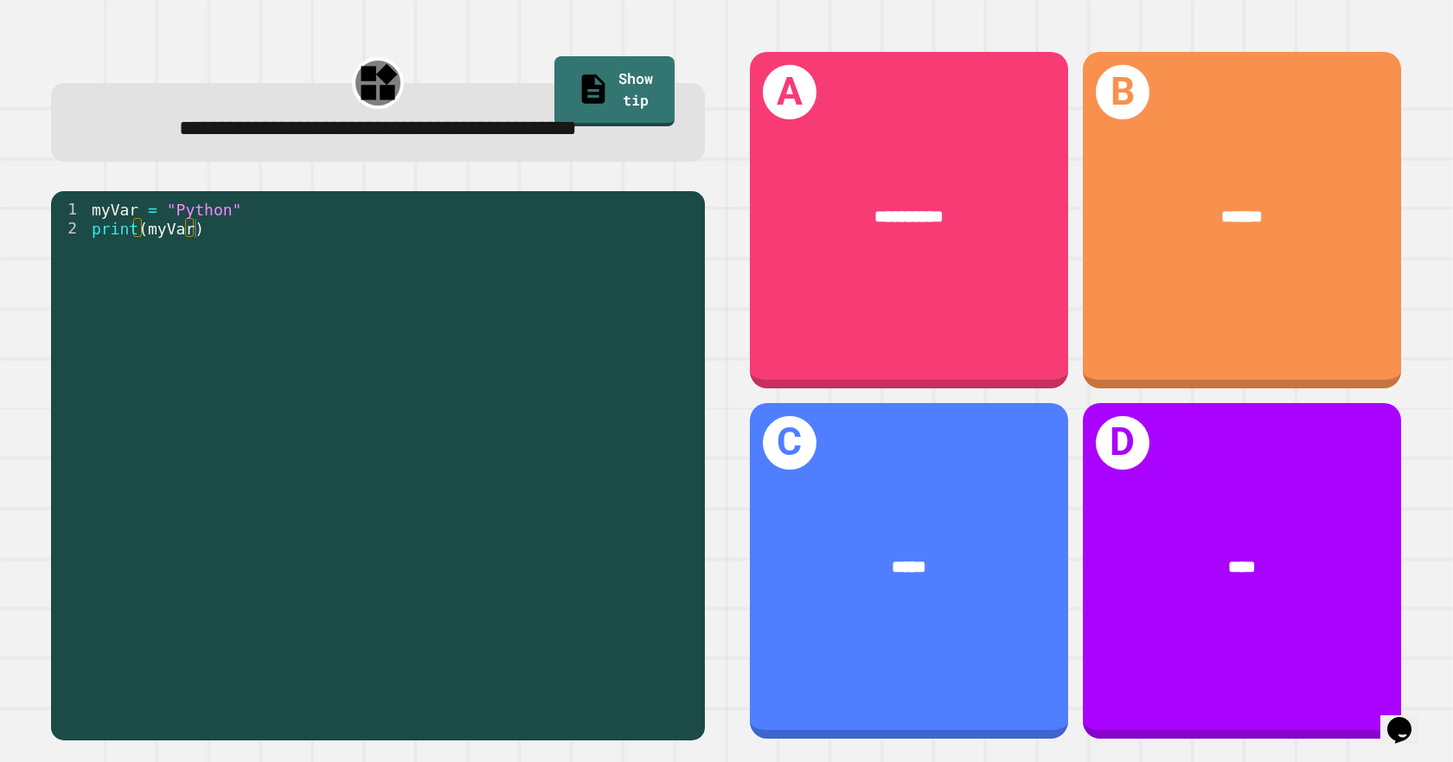
click at [374, 246] on div "myVar = "Python" print ( myVar )" at bounding box center [392, 447] width 608 height 495
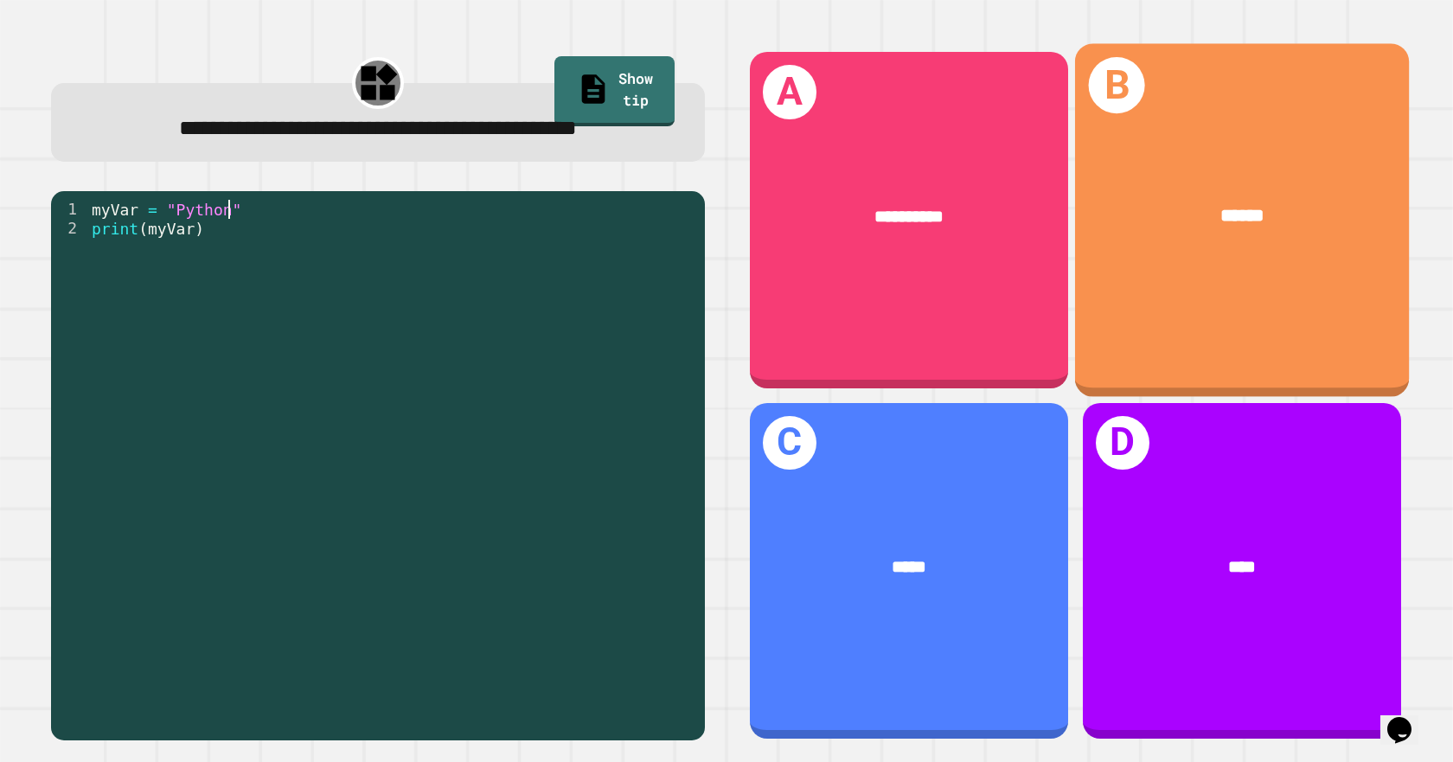
click at [1143, 276] on div "B ******" at bounding box center [1241, 220] width 334 height 353
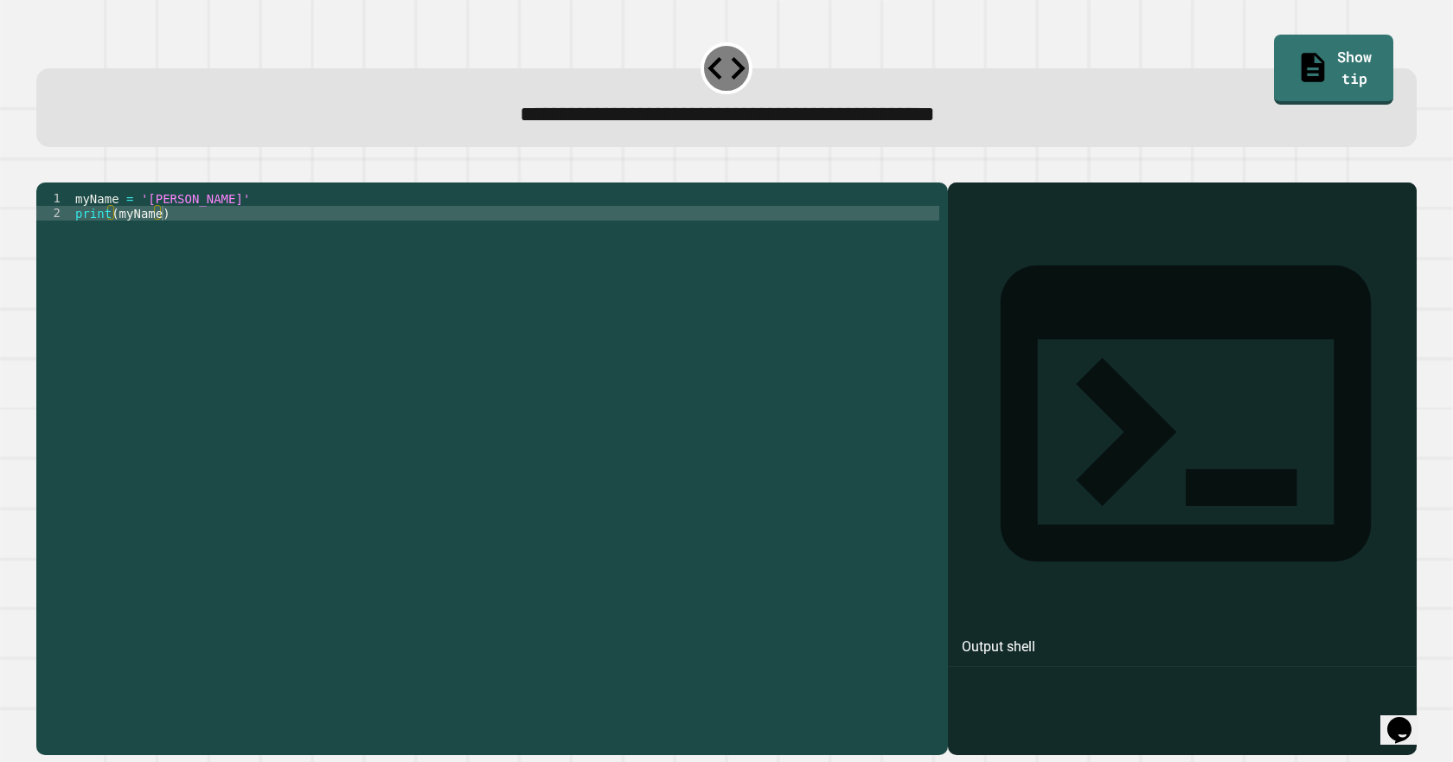
click at [161, 226] on div "myName = '[PERSON_NAME]' print ( myName )" at bounding box center [505, 448] width 867 height 515
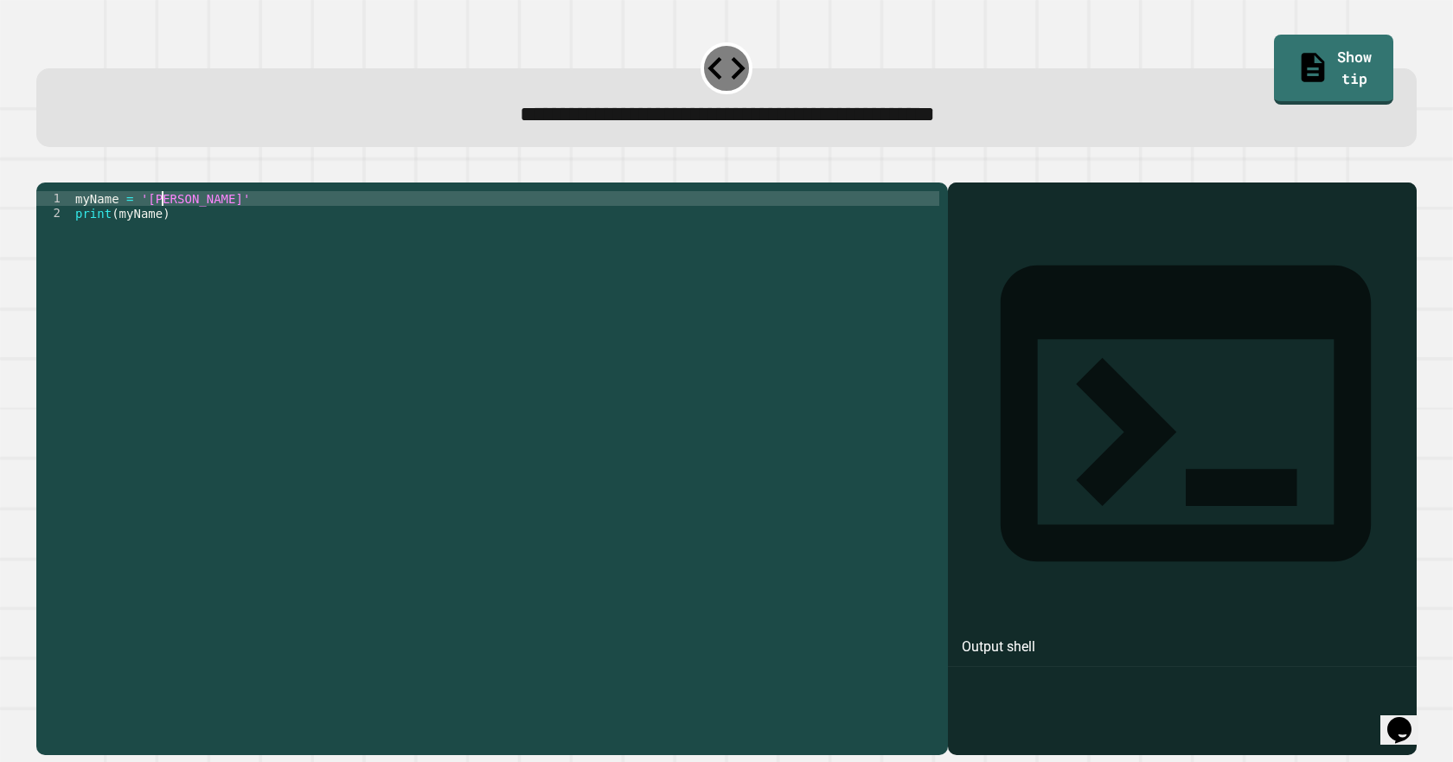
click at [176, 229] on div "myName = '[PERSON_NAME]' print ( myName )" at bounding box center [505, 448] width 867 height 515
click at [167, 229] on div "myName = '[PERSON_NAME]' print ( myName )" at bounding box center [505, 448] width 867 height 515
type textarea "**********"
click at [41, 182] on div at bounding box center [726, 172] width 1380 height 21
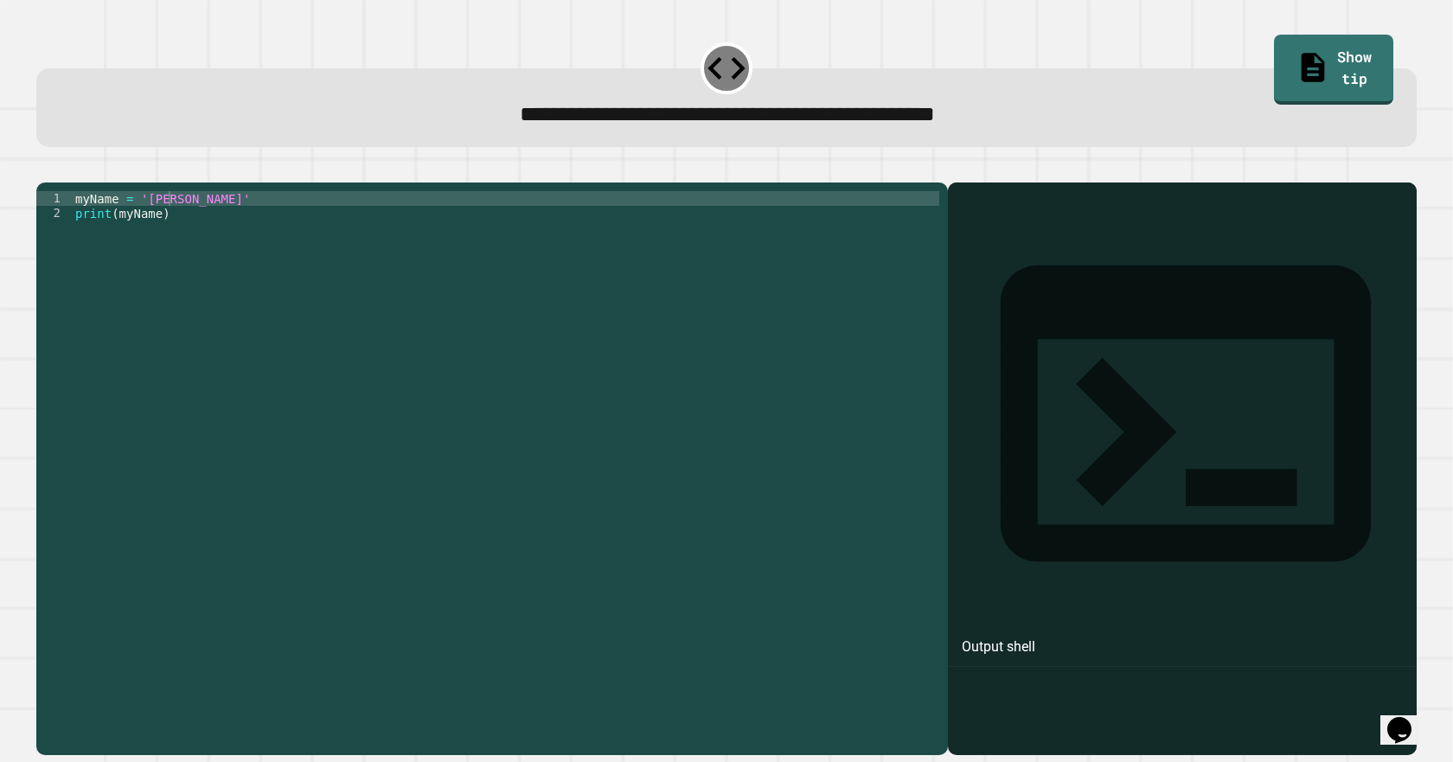
click at [61, 180] on icon "button" at bounding box center [57, 179] width 10 height 12
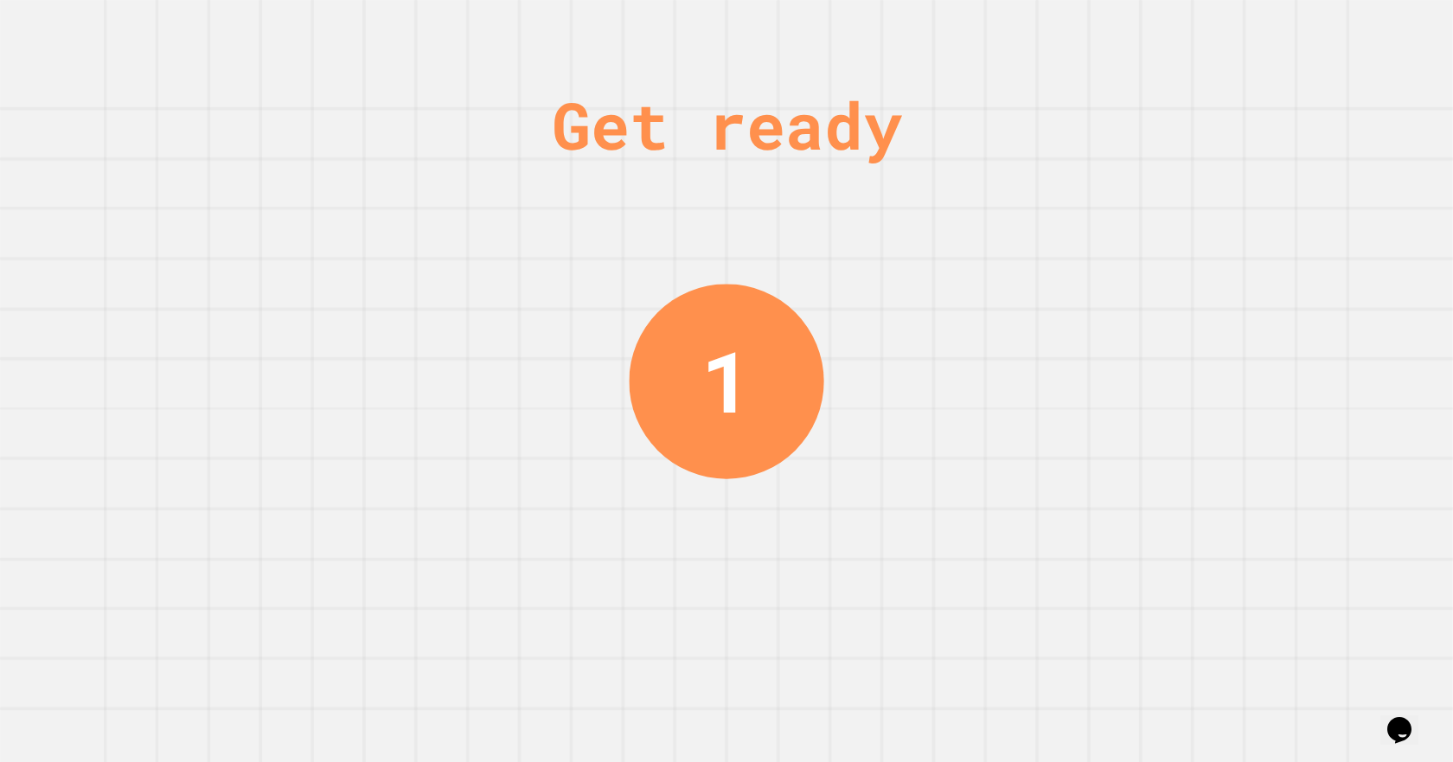
click at [714, 288] on div "1" at bounding box center [726, 381] width 195 height 195
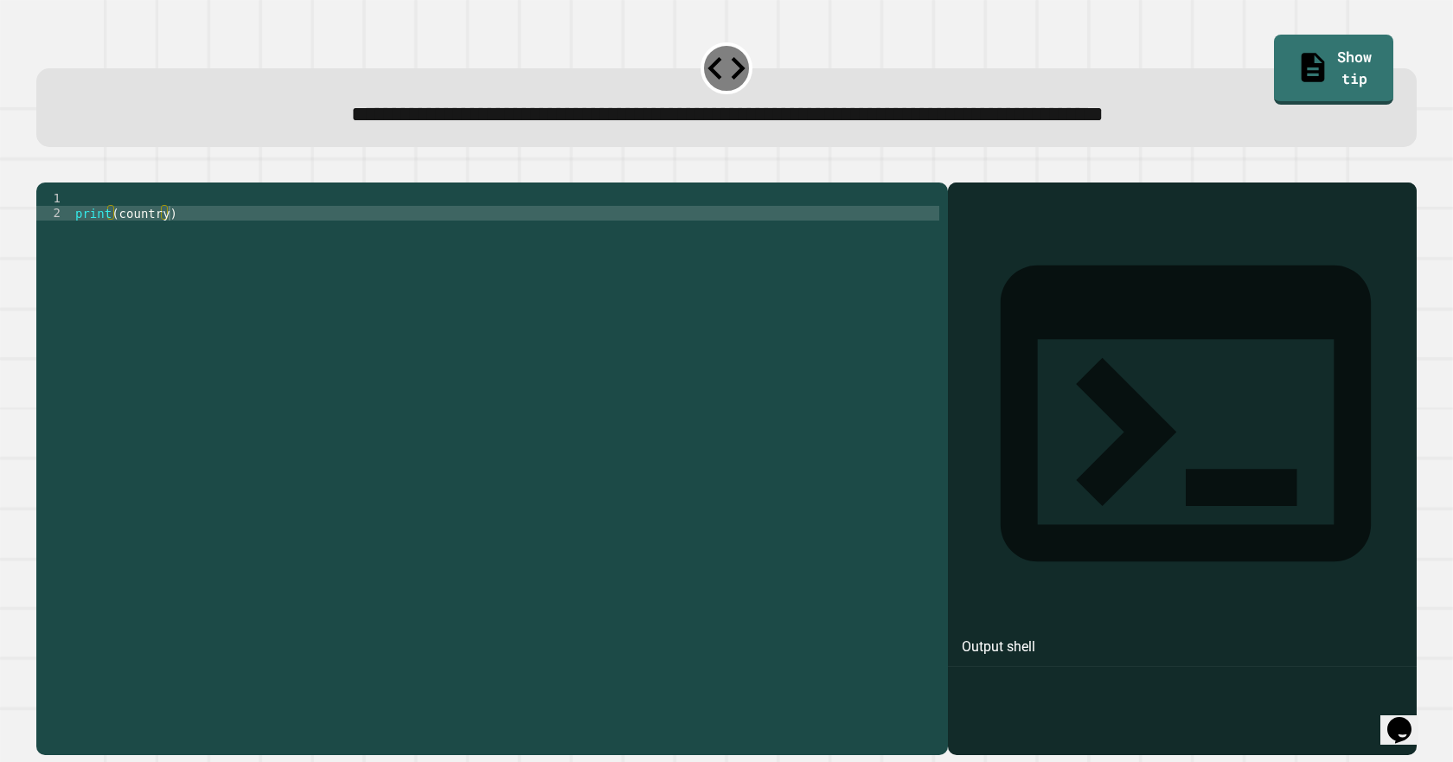
click at [122, 221] on div "print ( country )" at bounding box center [505, 448] width 867 height 515
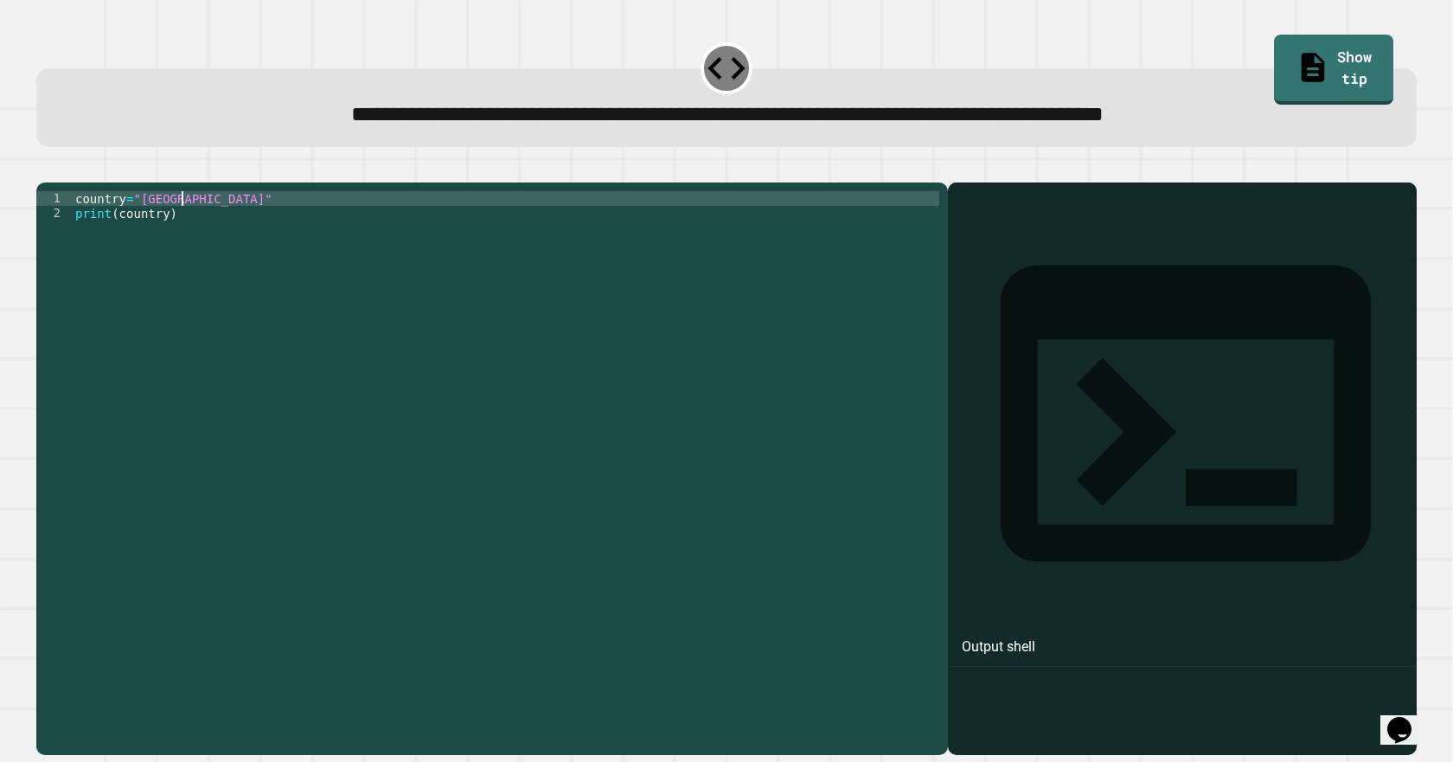
type textarea "**********"
click at [45, 169] on icon "button" at bounding box center [45, 169] width 0 height 0
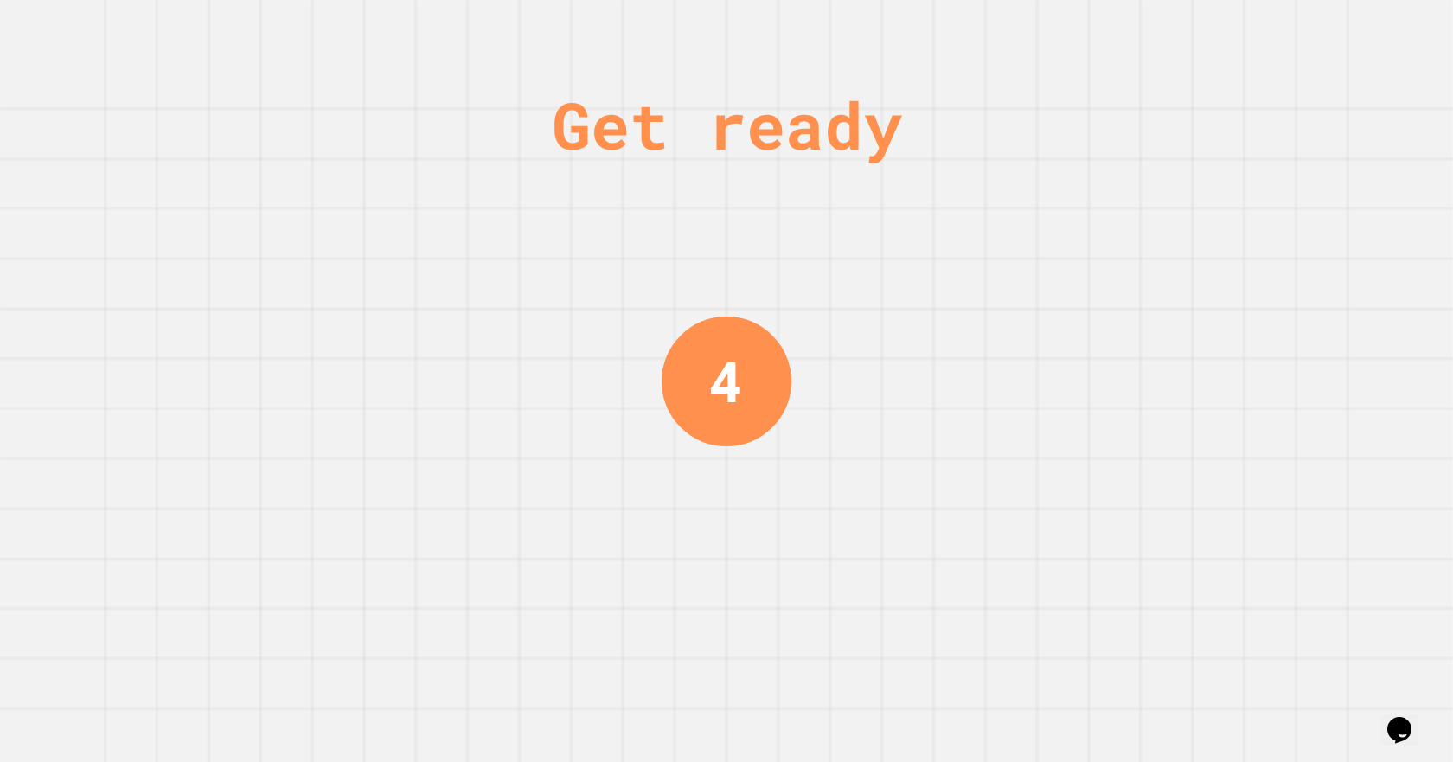
click at [617, 272] on div "Get ready 4" at bounding box center [726, 381] width 1453 height 762
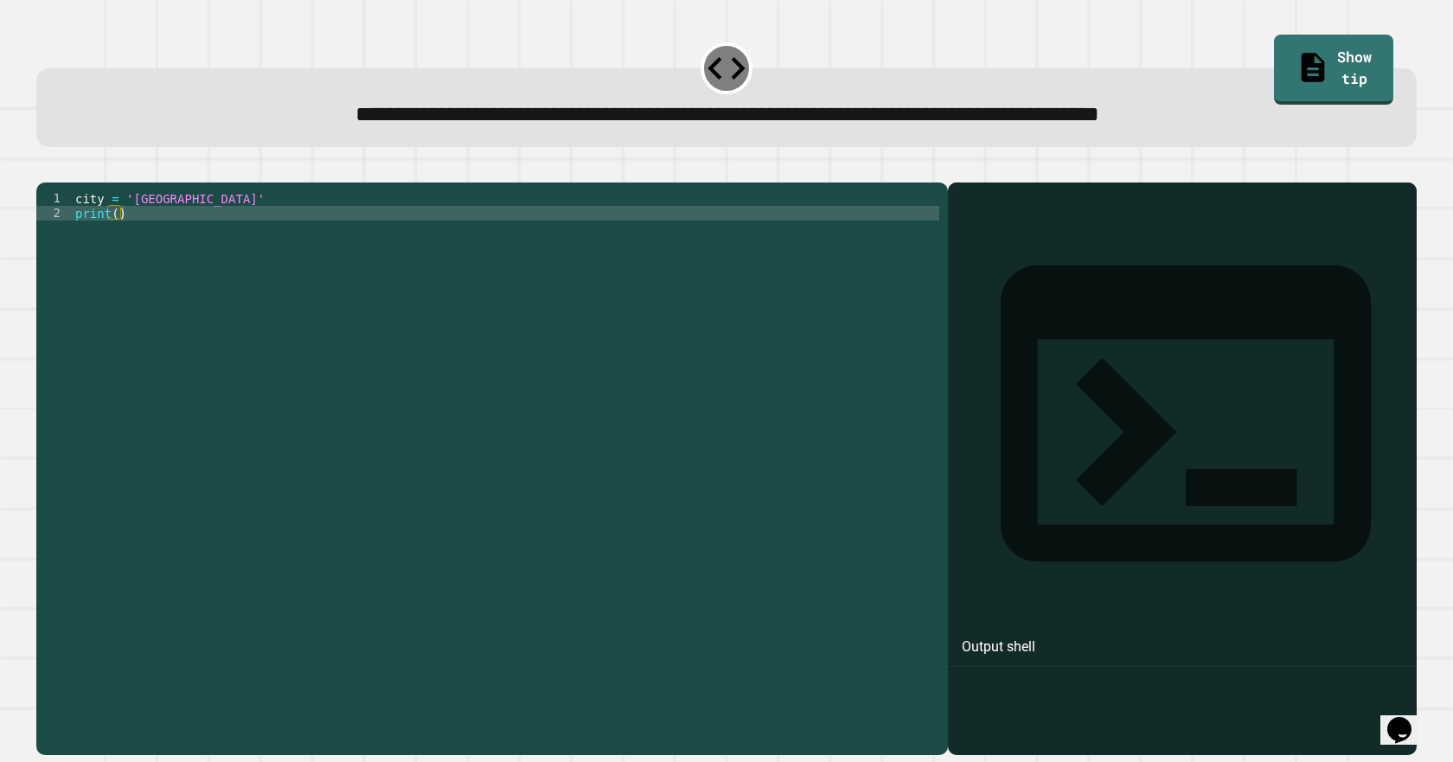
click at [168, 227] on div "city = 'Madrid' print ( )" at bounding box center [505, 448] width 867 height 515
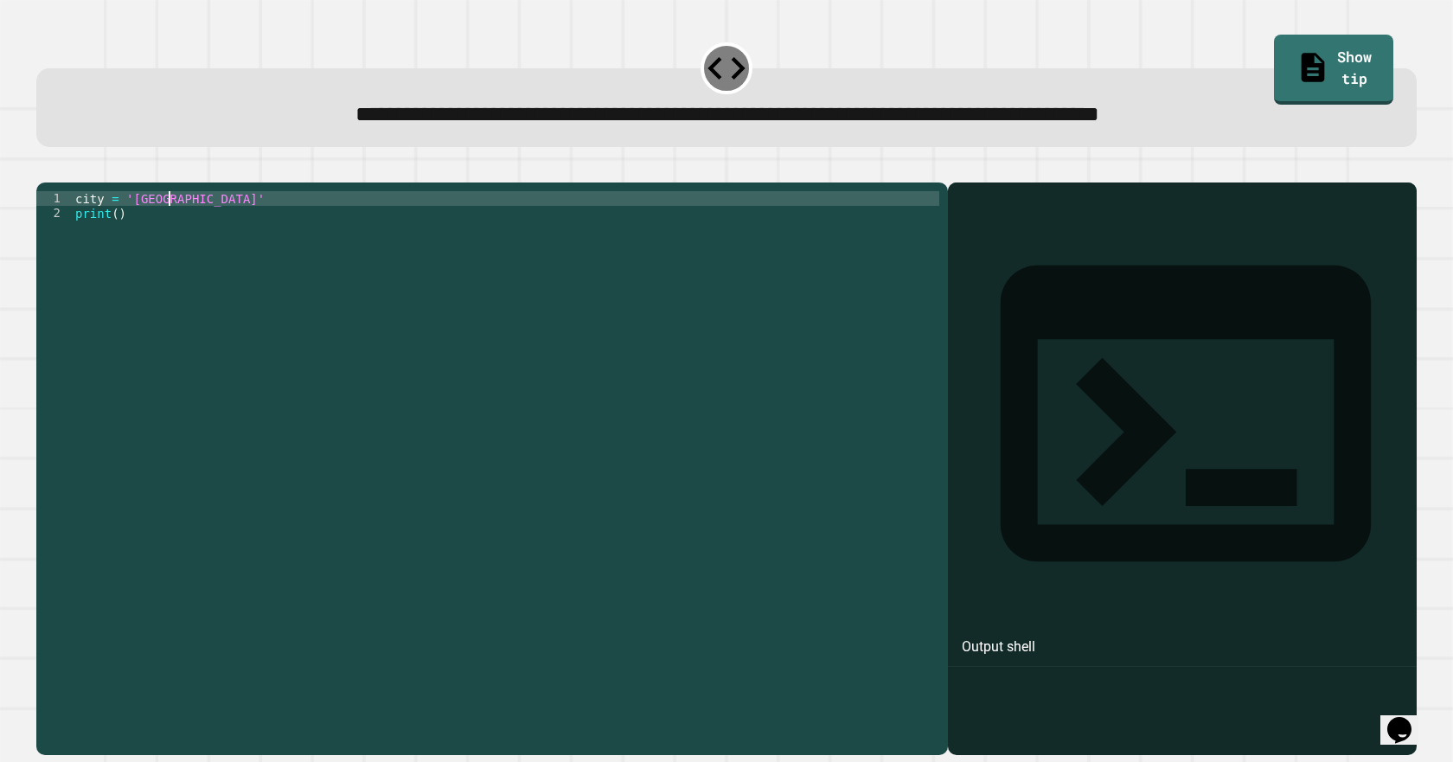
click at [112, 247] on div "city = 'London' print ( )" at bounding box center [505, 448] width 867 height 515
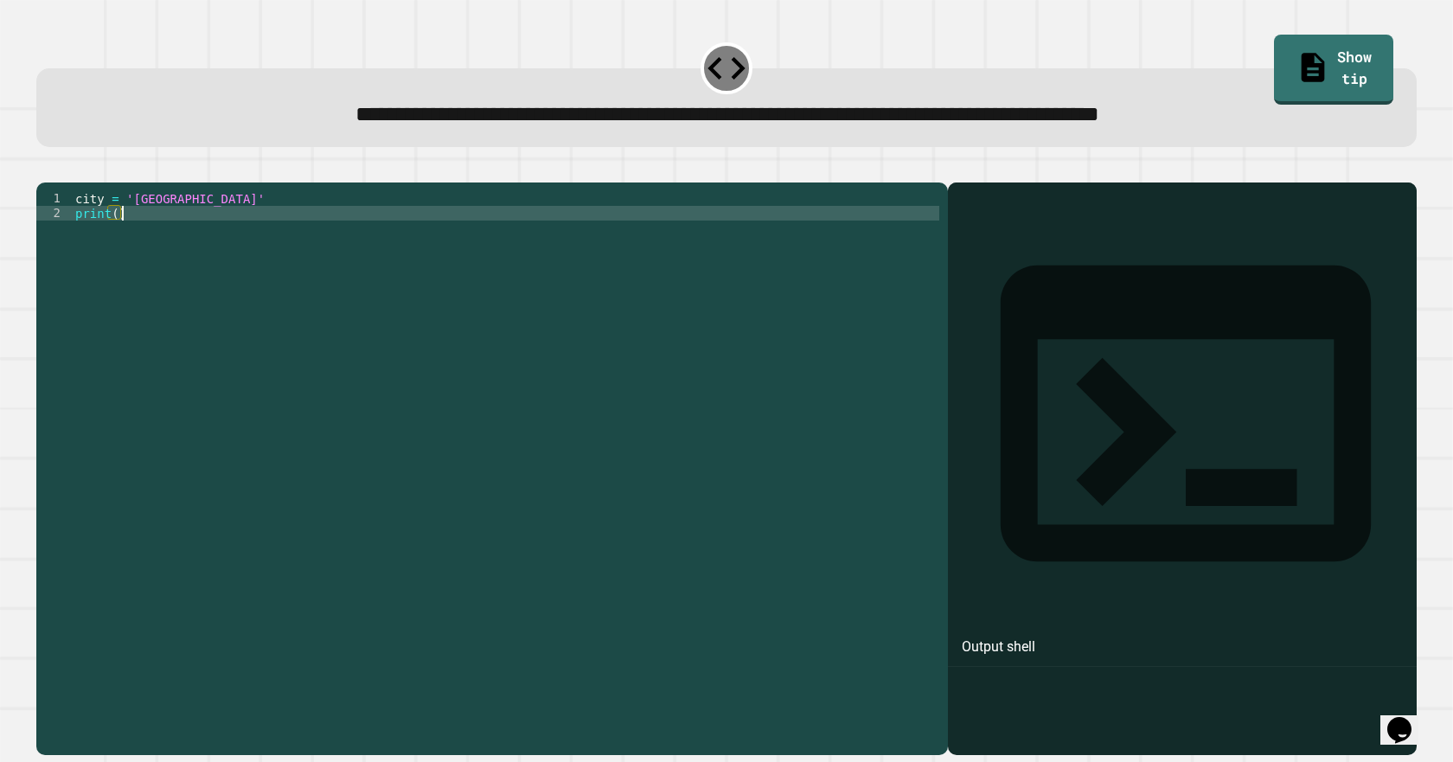
scroll to position [0, 3]
click at [112, 247] on div "city = 'London' print ( )" at bounding box center [505, 448] width 867 height 515
click at [111, 246] on div "city = 'London' print ( )" at bounding box center [505, 433] width 867 height 485
click at [118, 241] on div "city = 'London' print ( )" at bounding box center [505, 448] width 867 height 515
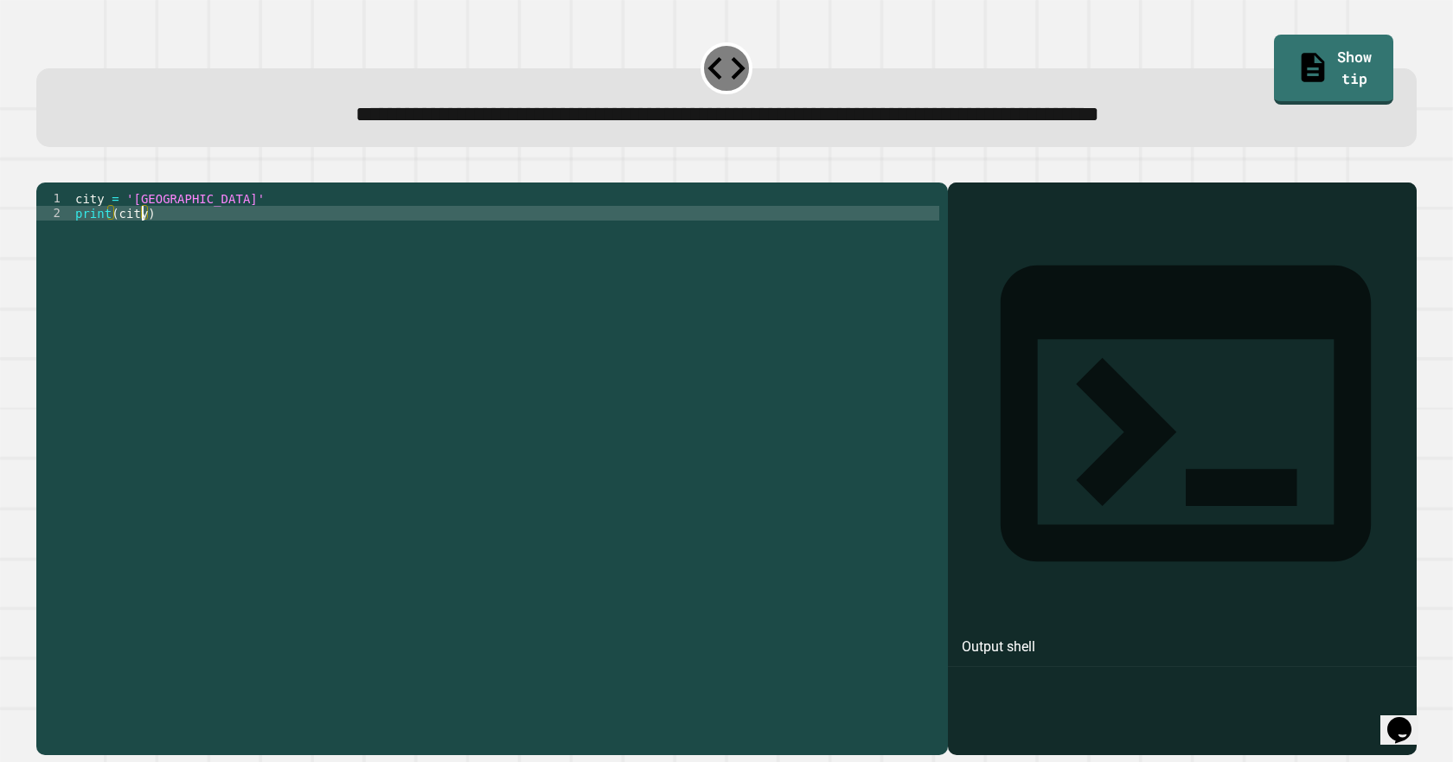
type textarea "**********"
click at [45, 169] on icon "button" at bounding box center [45, 169] width 0 height 0
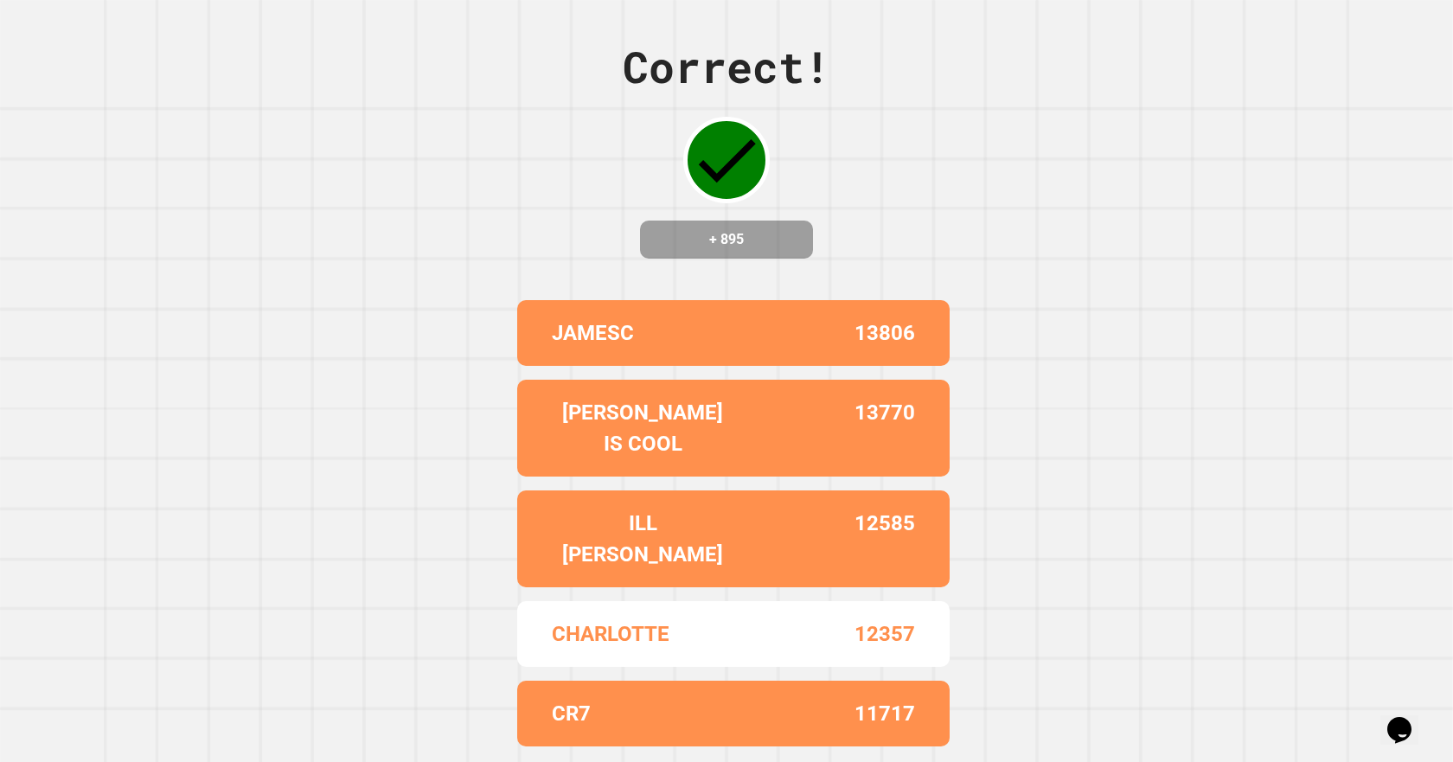
click at [649, 247] on div "+ 895" at bounding box center [726, 240] width 173 height 38
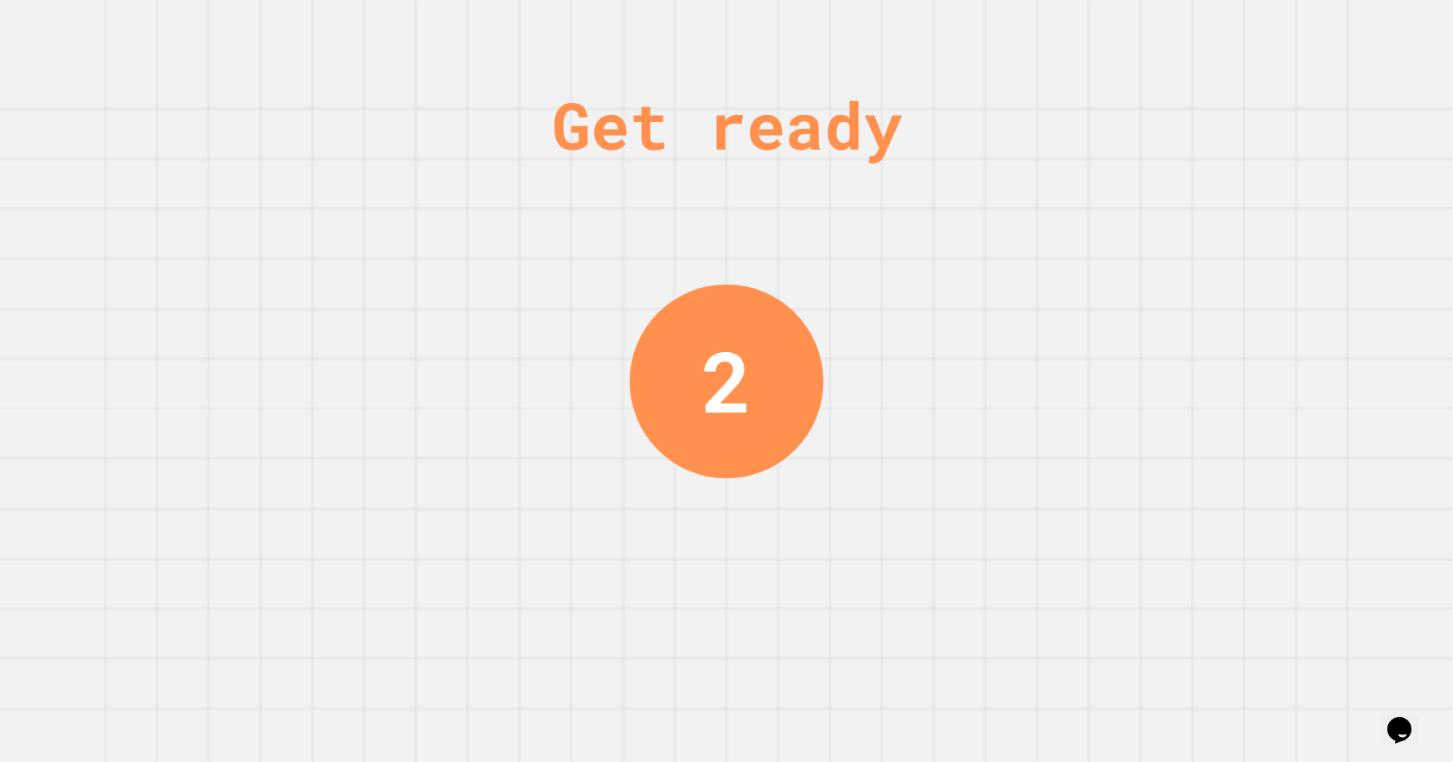
click at [684, 198] on div "Get ready 2" at bounding box center [727, 381] width 130 height 762
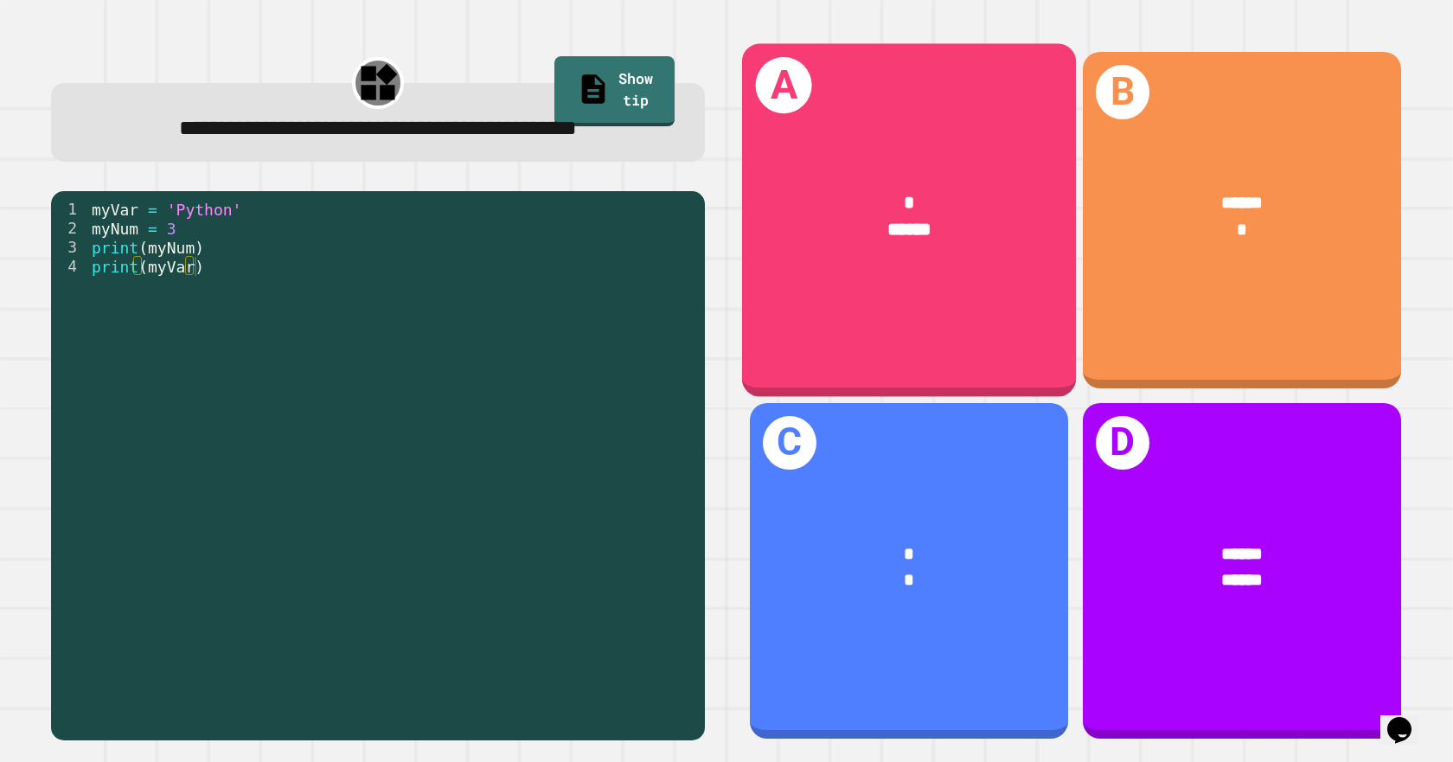
click at [845, 201] on div "*" at bounding box center [909, 202] width 260 height 28
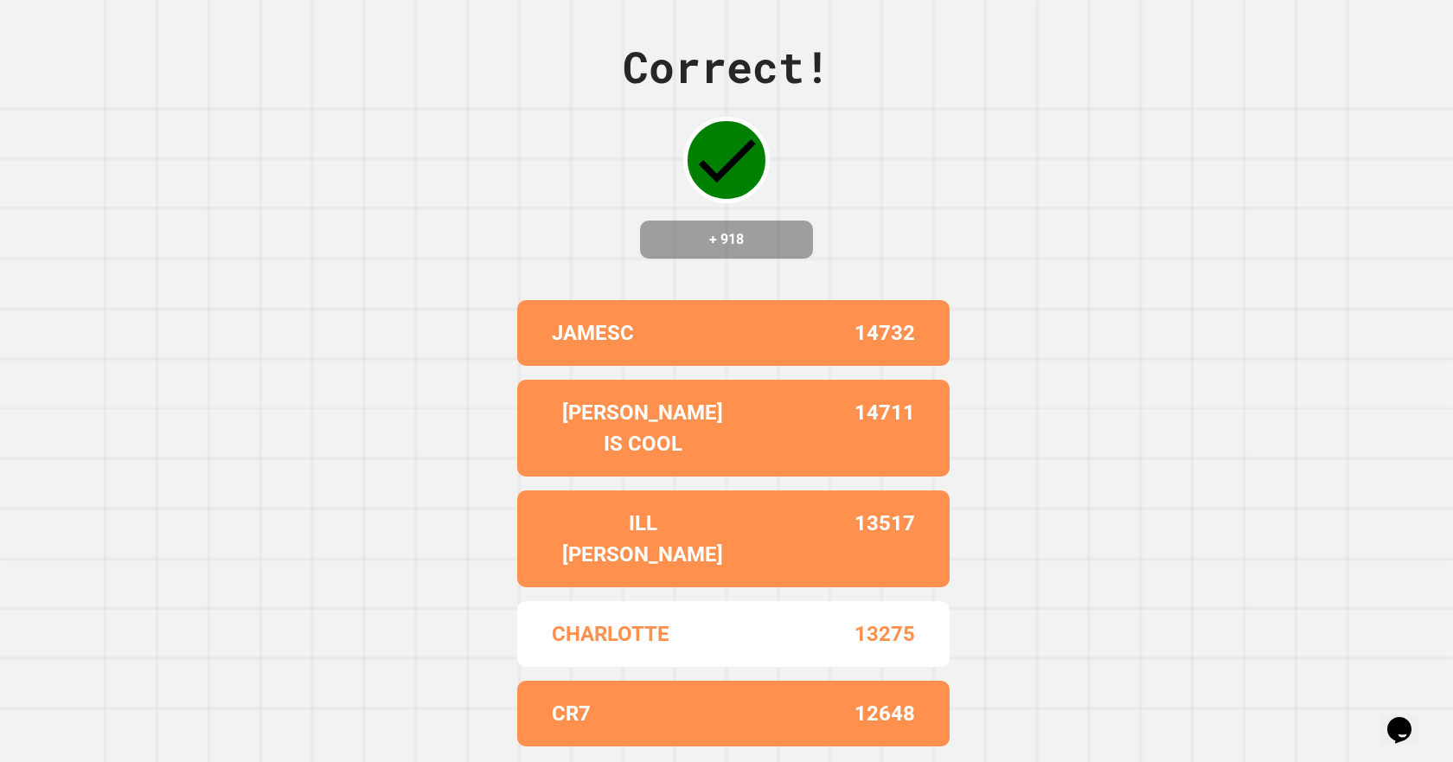
click at [662, 150] on div "Correct! + 918" at bounding box center [727, 147] width 208 height 224
click at [655, 140] on div "Correct! + 918" at bounding box center [727, 147] width 208 height 224
click at [646, 131] on div "Correct! + 918" at bounding box center [727, 147] width 208 height 224
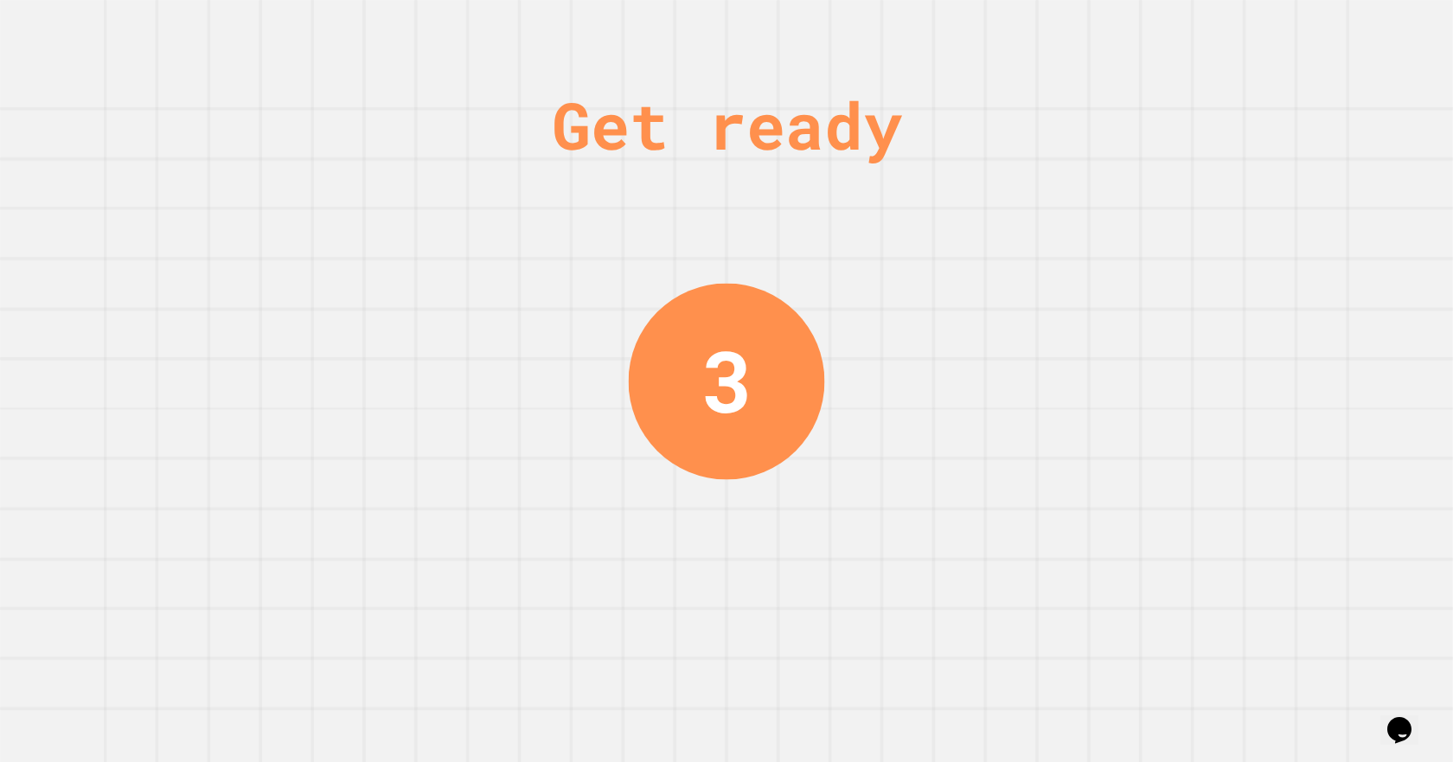
click at [561, 140] on div "Get ready" at bounding box center [727, 125] width 350 height 98
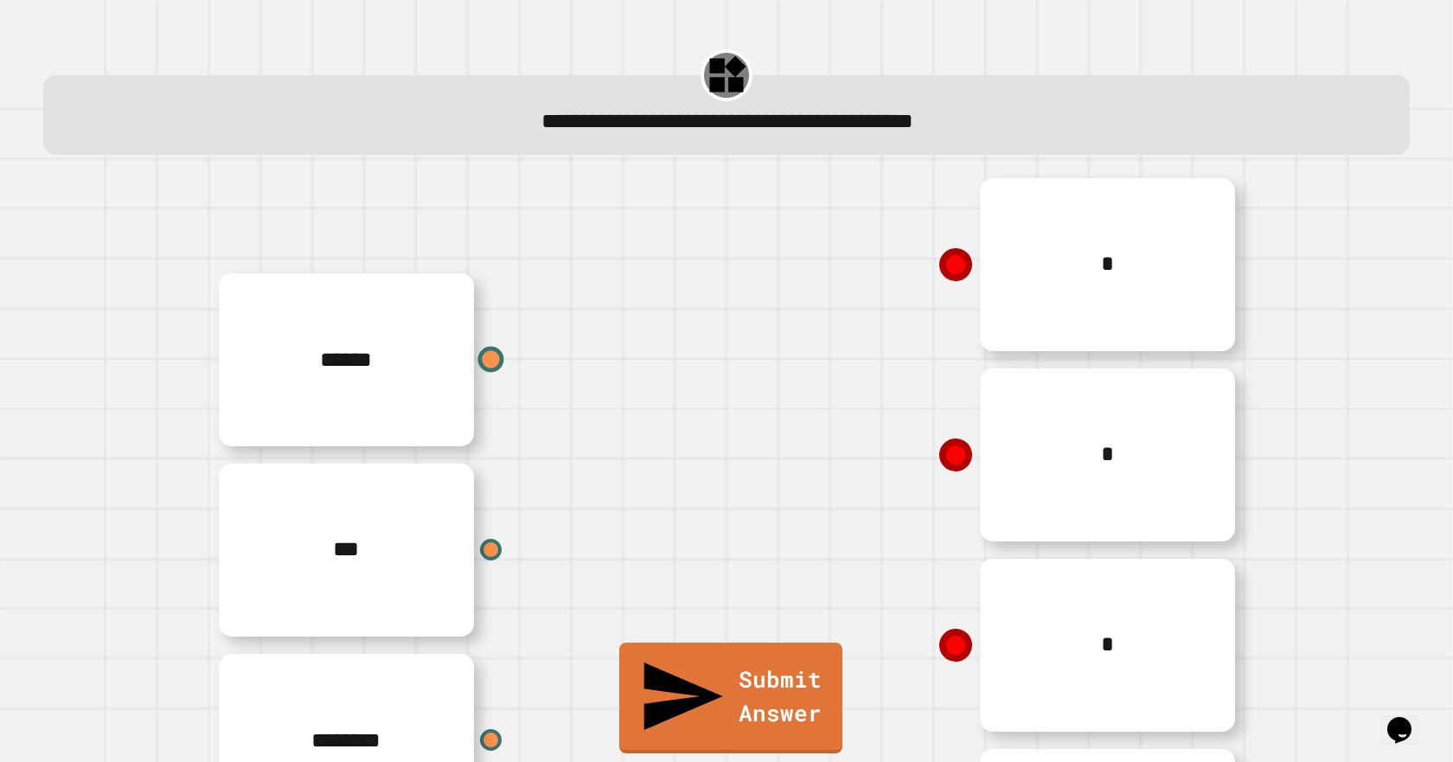
click at [478, 359] on div at bounding box center [491, 360] width 26 height 26
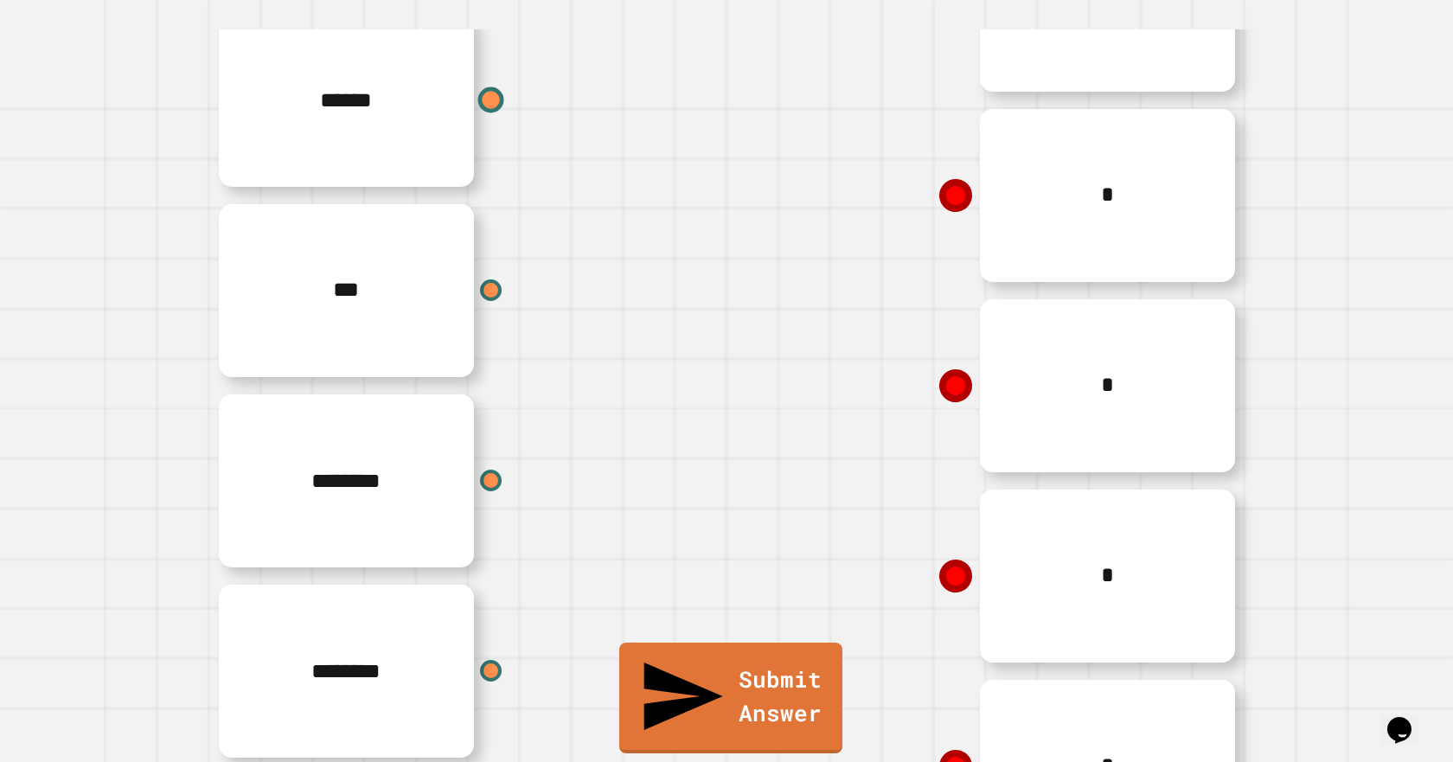
click at [478, 100] on div at bounding box center [491, 100] width 26 height 26
click at [950, 575] on icon at bounding box center [954, 575] width 35 height 35
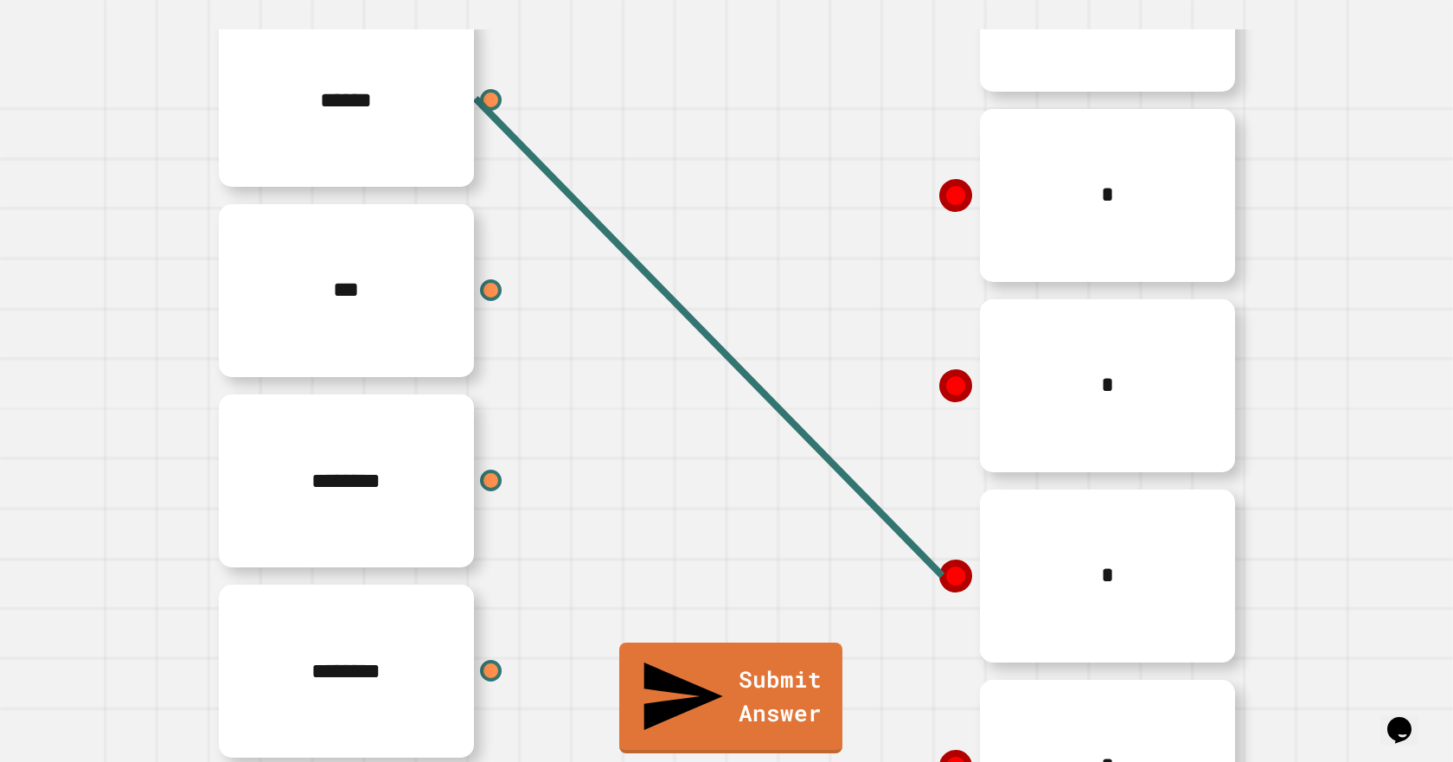
scroll to position [387, 0]
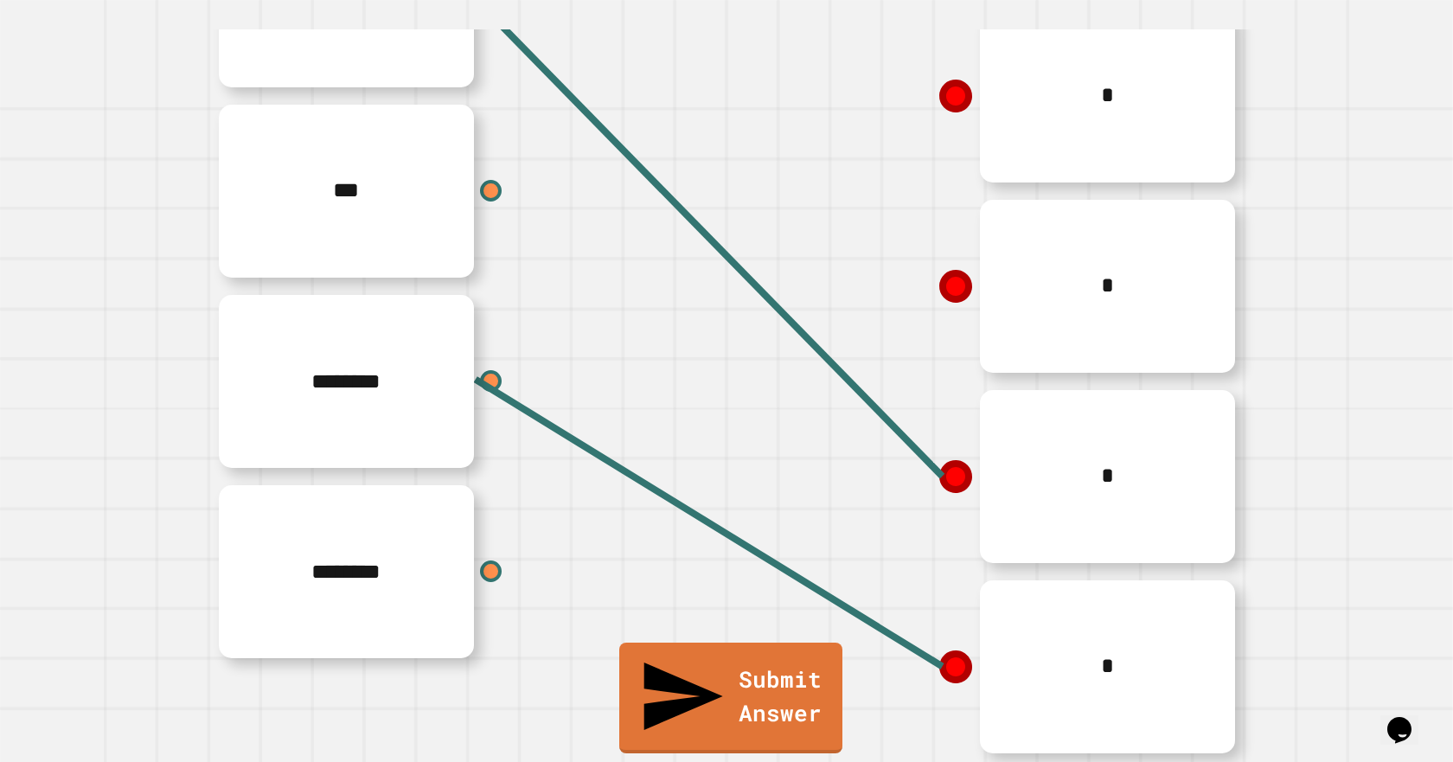
drag, startPoint x: 830, startPoint y: 652, endPoint x: 776, endPoint y: 661, distance: 55.2
click at [848, 665] on div "*" at bounding box center [985, 667] width 519 height 190
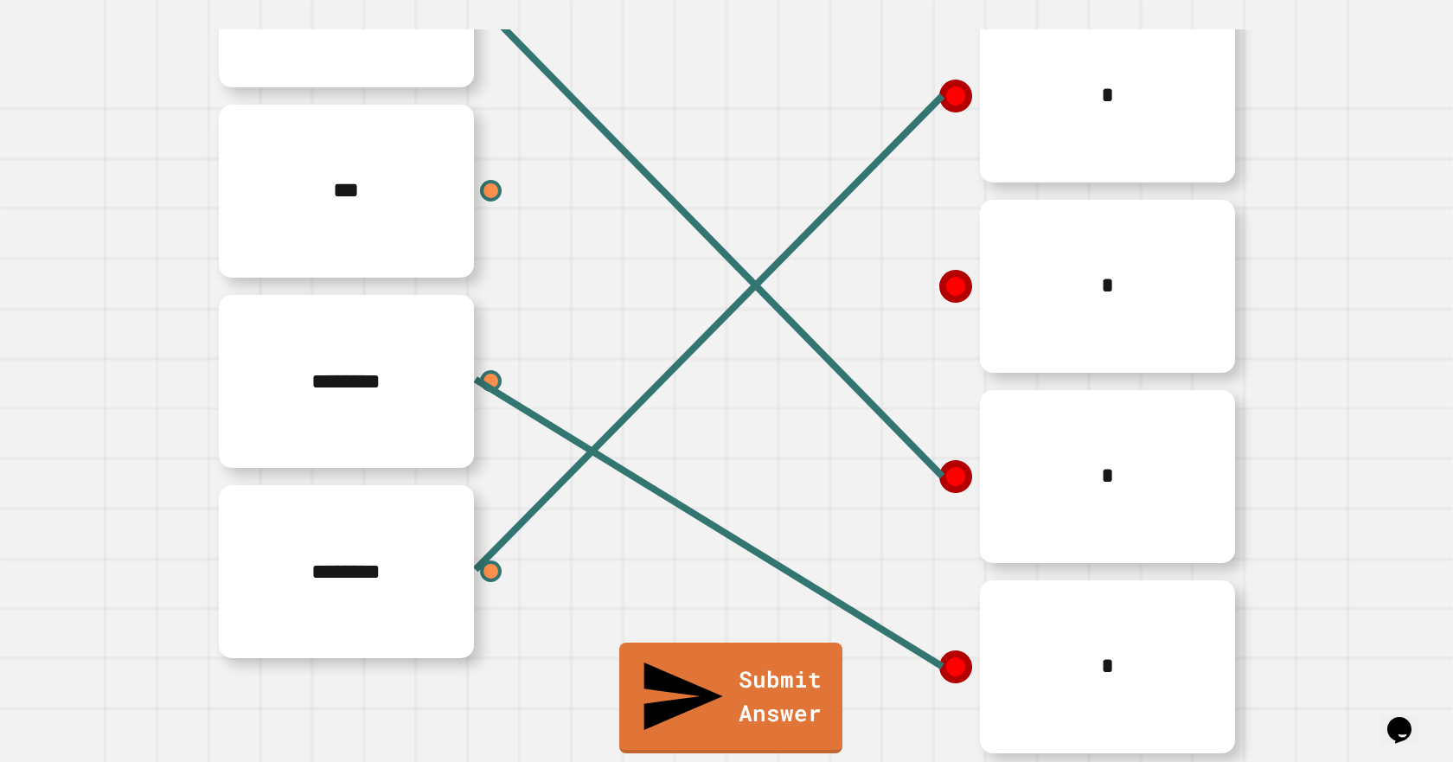
scroll to position [214, 0]
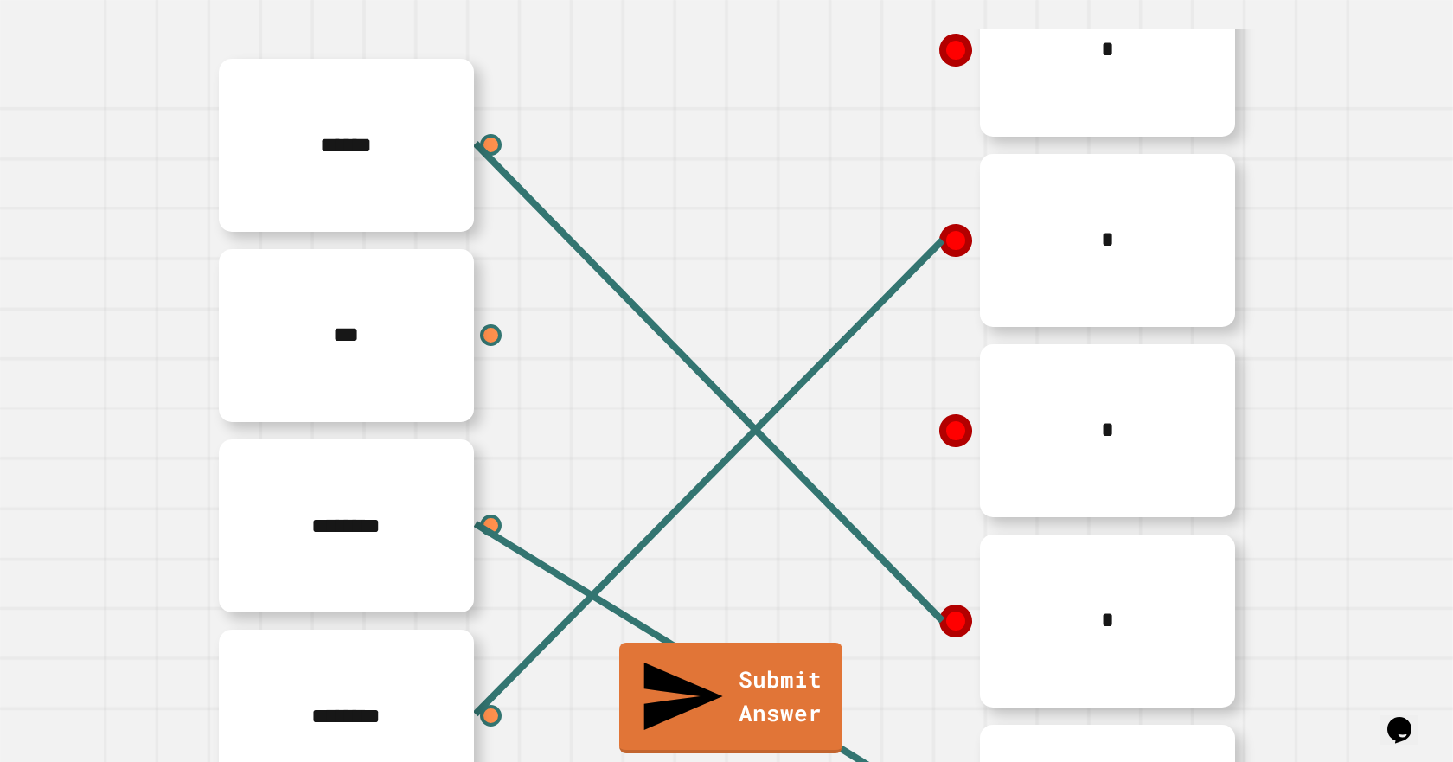
drag, startPoint x: 937, startPoint y: 238, endPoint x: 949, endPoint y: 176, distance: 63.4
click at [949, 176] on div "*" at bounding box center [985, 240] width 519 height 190
drag, startPoint x: 935, startPoint y: 264, endPoint x: 988, endPoint y: 174, distance: 104.7
click at [988, 174] on div "*" at bounding box center [985, 240] width 519 height 190
drag, startPoint x: 936, startPoint y: 241, endPoint x: 819, endPoint y: 344, distance: 155.6
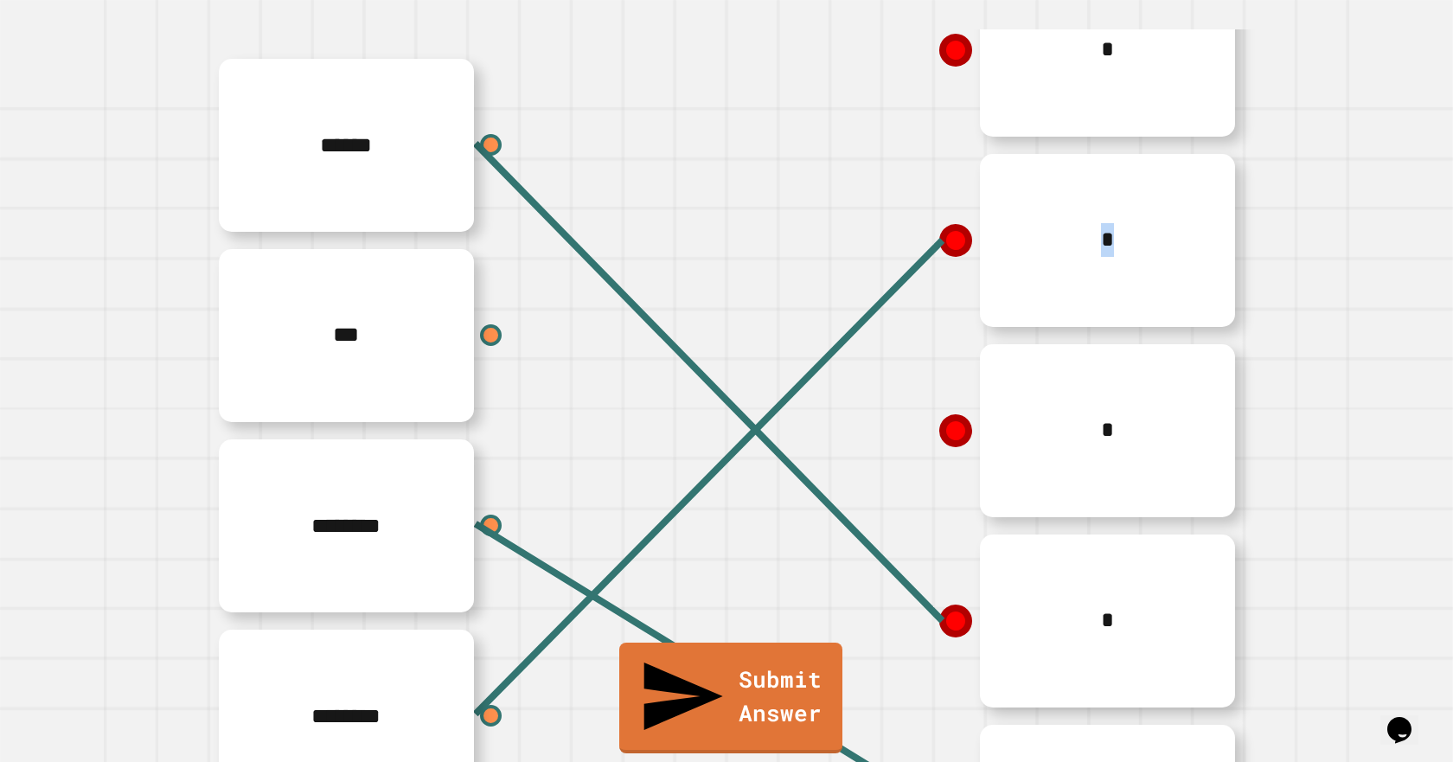
click at [819, 344] on div "* * * * *" at bounding box center [985, 430] width 519 height 951
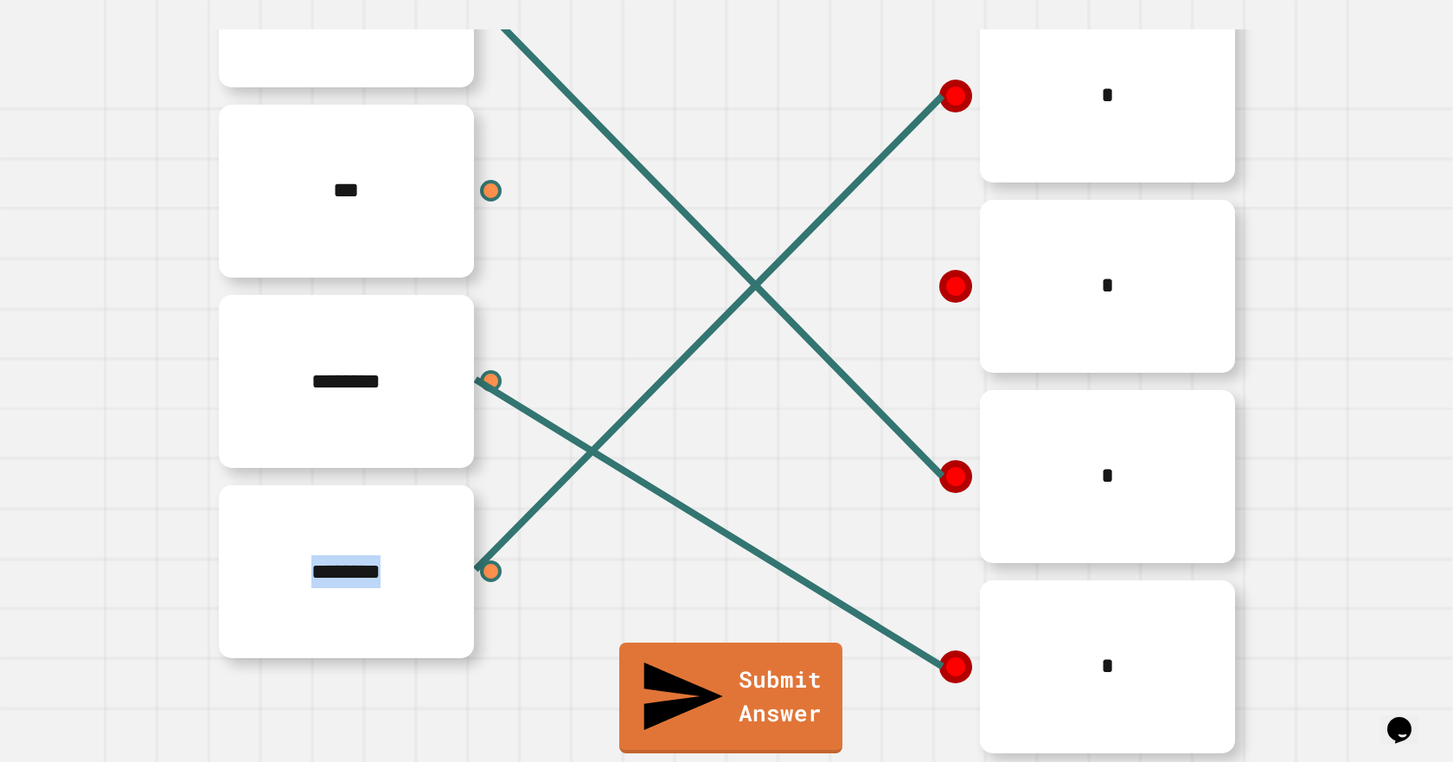
drag, startPoint x: 473, startPoint y: 544, endPoint x: 667, endPoint y: 269, distance: 336.4
click at [667, 269] on div "****** *** ******** ********" at bounding box center [467, 286] width 519 height 761
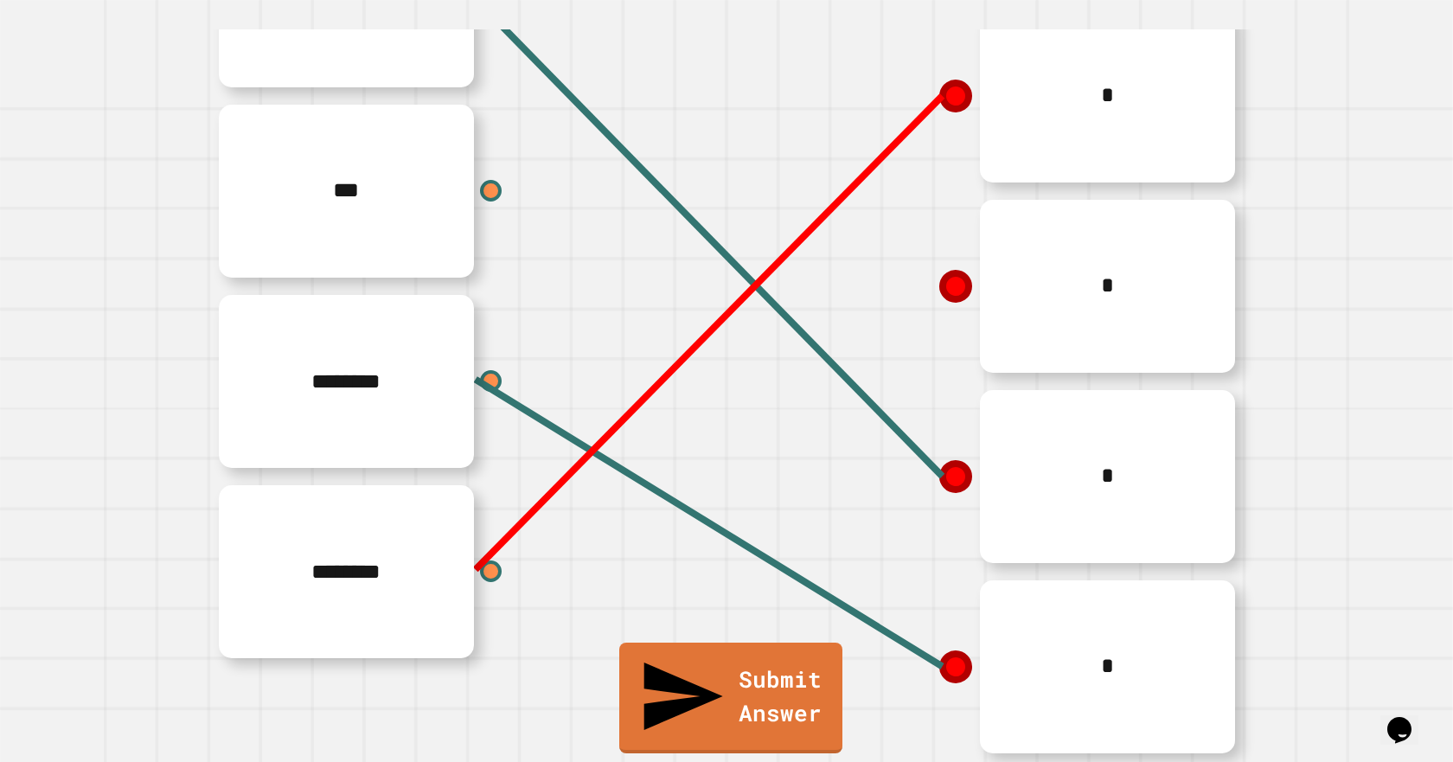
click at [477, 546] on line at bounding box center [709, 333] width 467 height 474
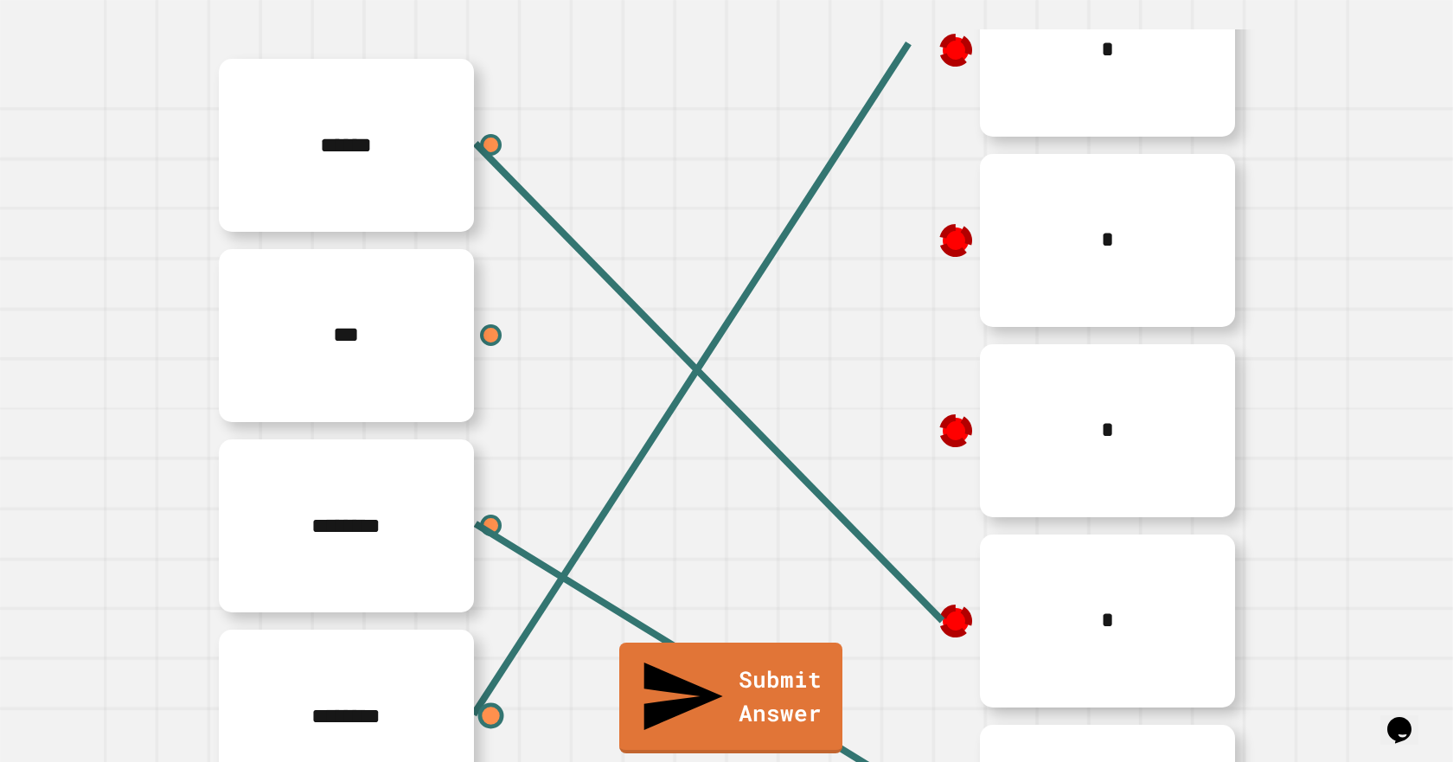
scroll to position [194, 0]
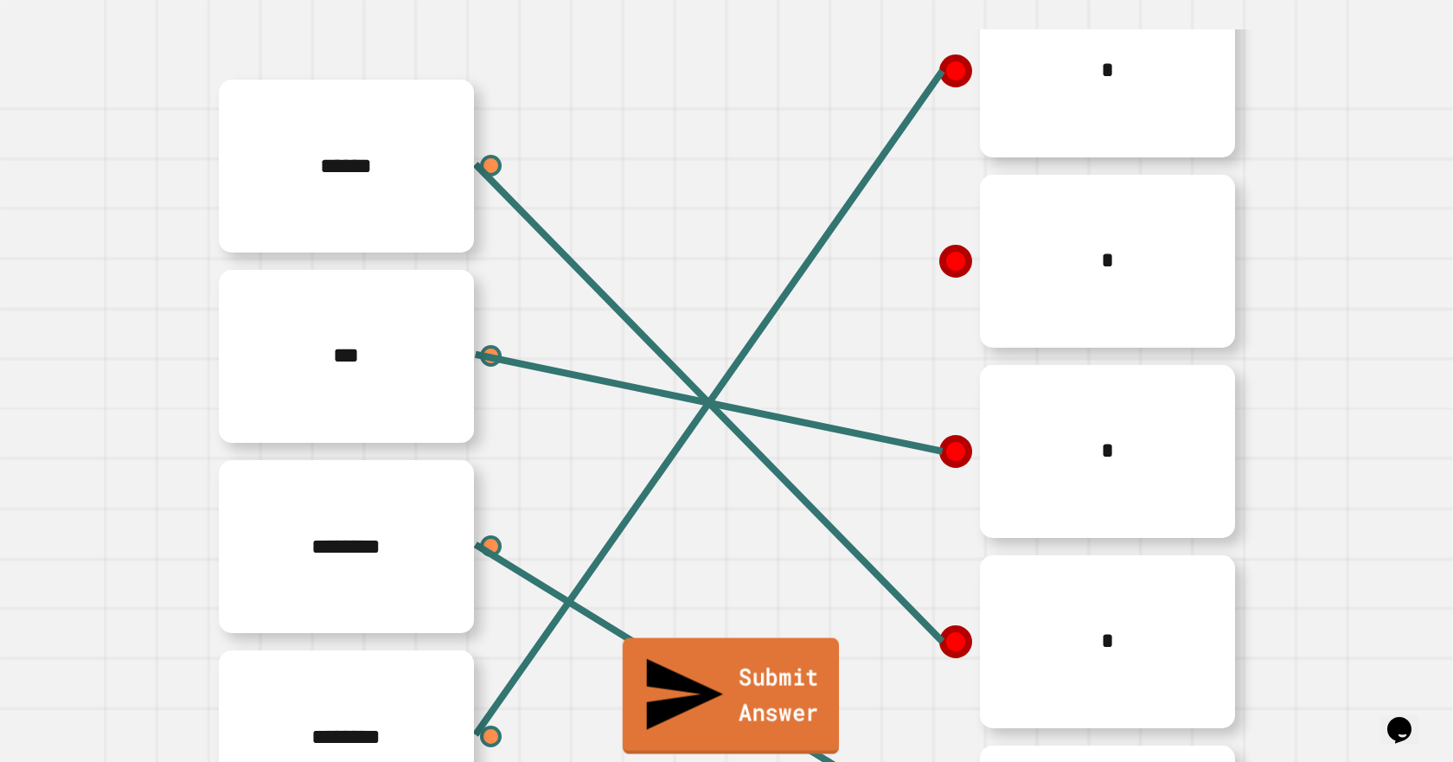
click at [779, 718] on link "Submit Answer" at bounding box center [731, 696] width 216 height 116
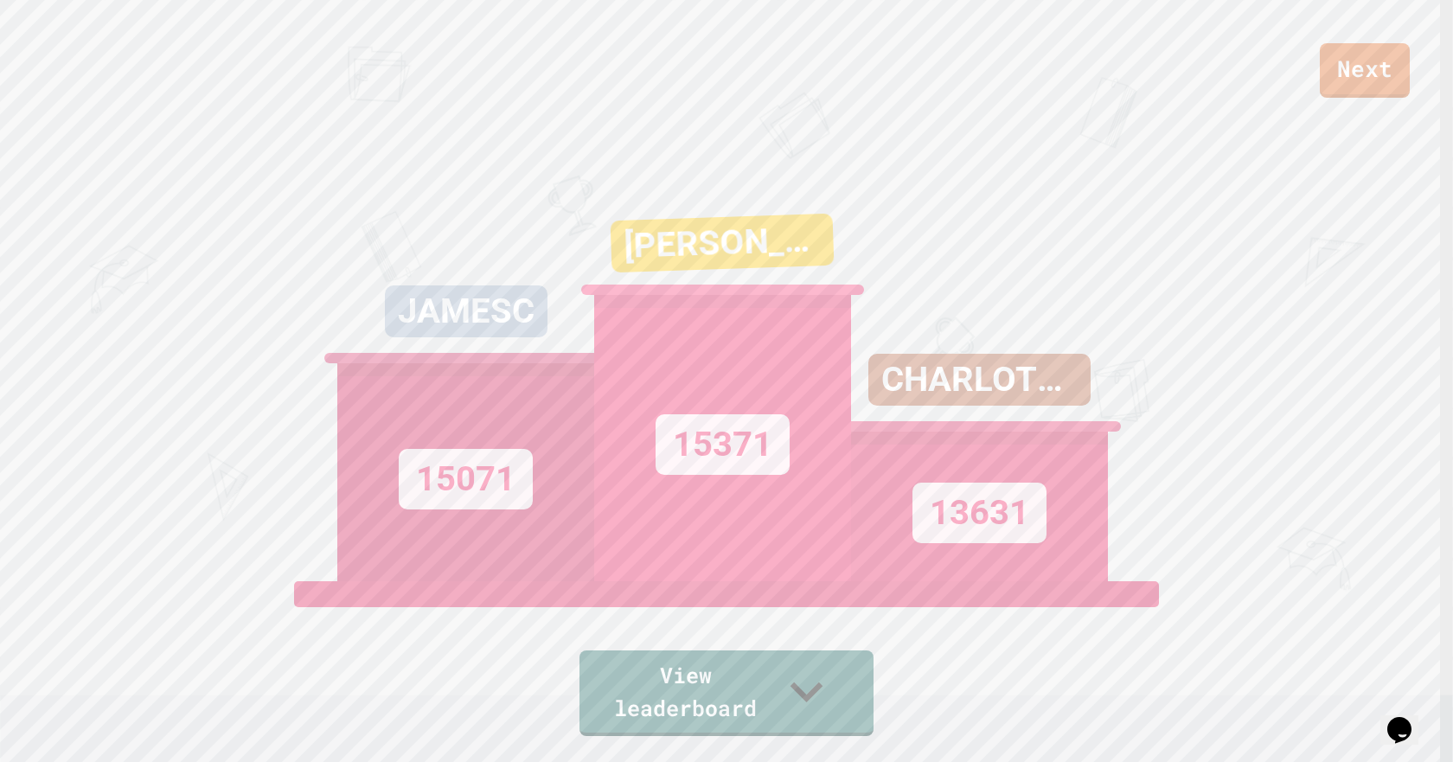
click at [1344, 71] on link "Next" at bounding box center [1365, 70] width 90 height 54
